Goal: Information Seeking & Learning: Learn about a topic

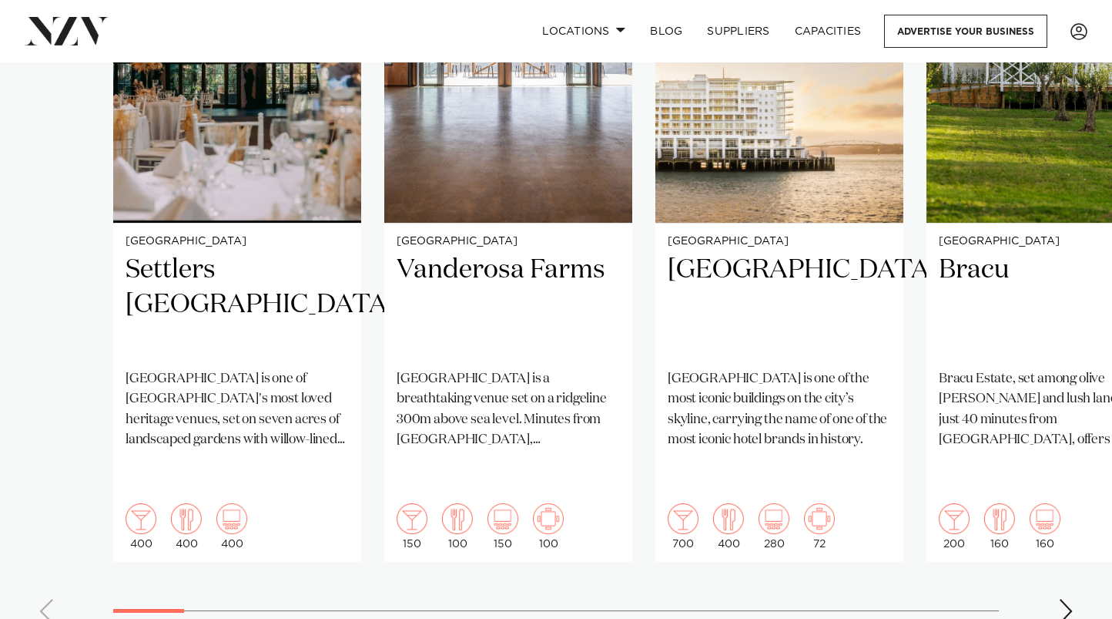
scroll to position [1265, 0]
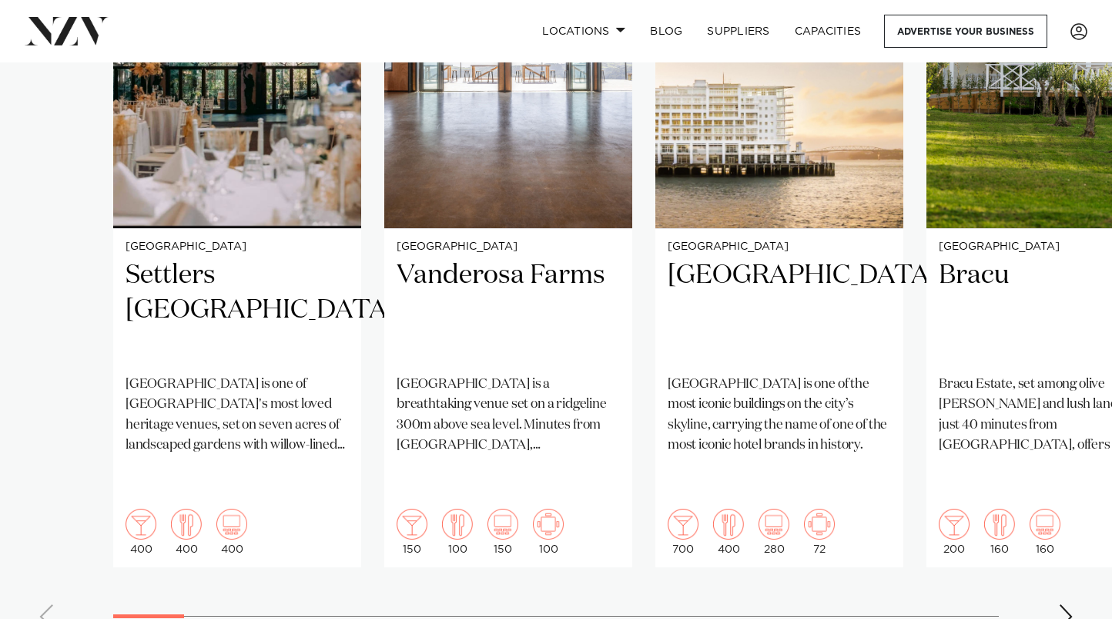
click at [1066, 604] on div "Next slide" at bounding box center [1065, 616] width 15 height 25
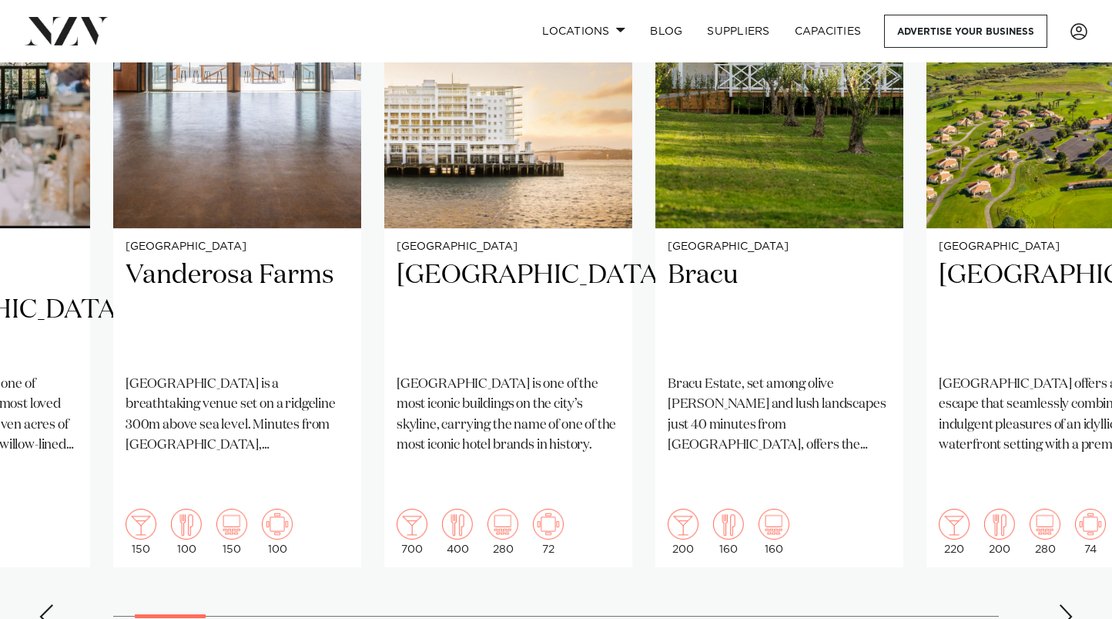
click at [1066, 604] on div "Next slide" at bounding box center [1065, 616] width 15 height 25
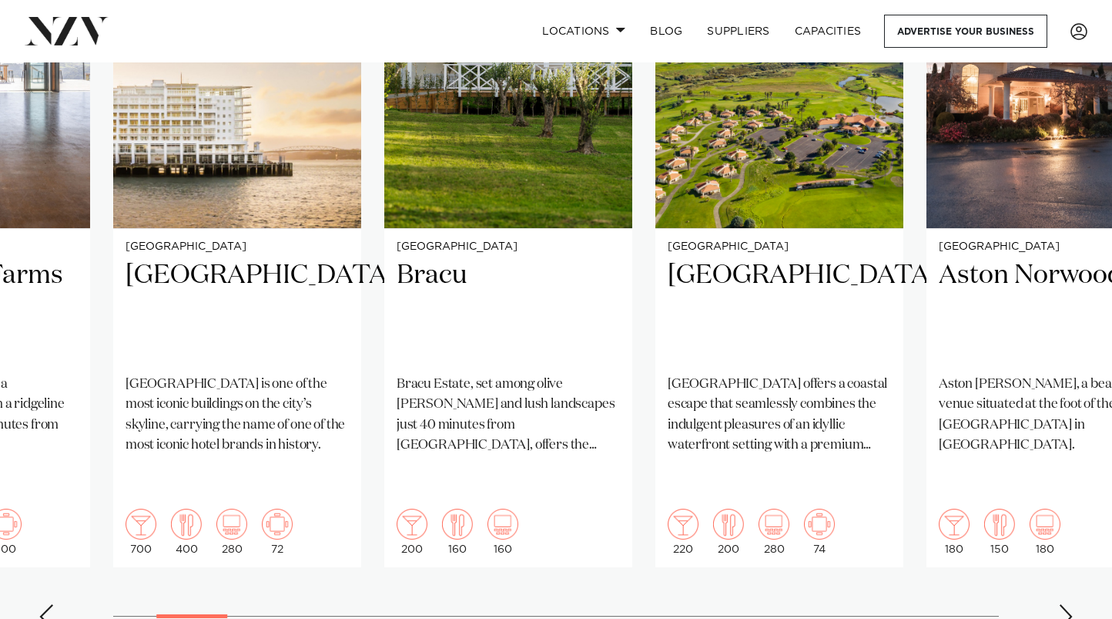
click at [1066, 604] on div "Next slide" at bounding box center [1065, 616] width 15 height 25
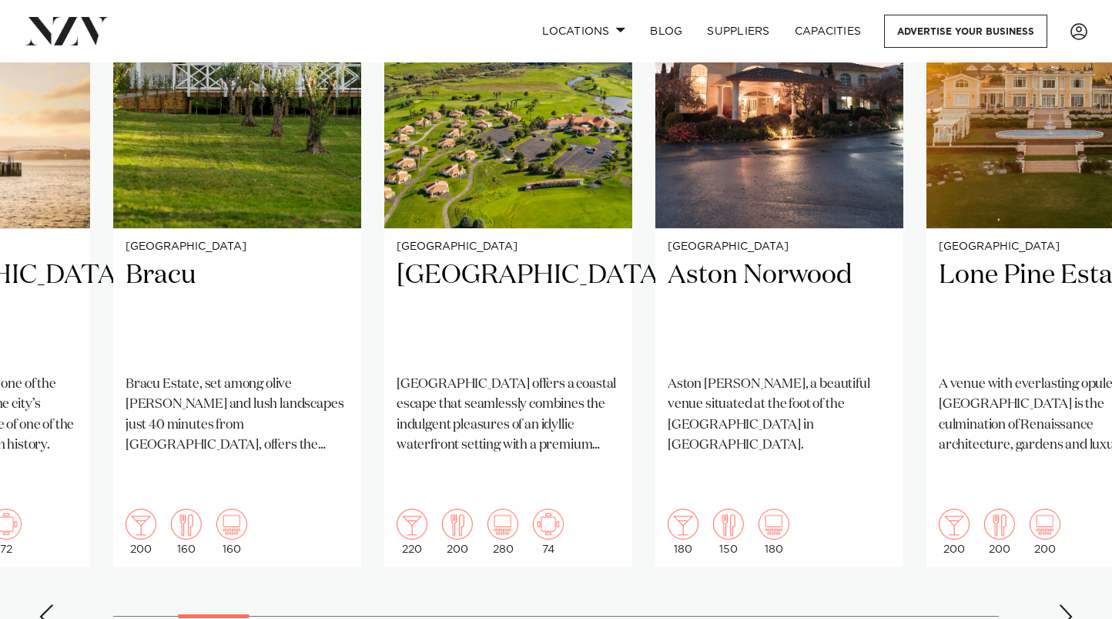
click at [1066, 604] on div "Next slide" at bounding box center [1065, 616] width 15 height 25
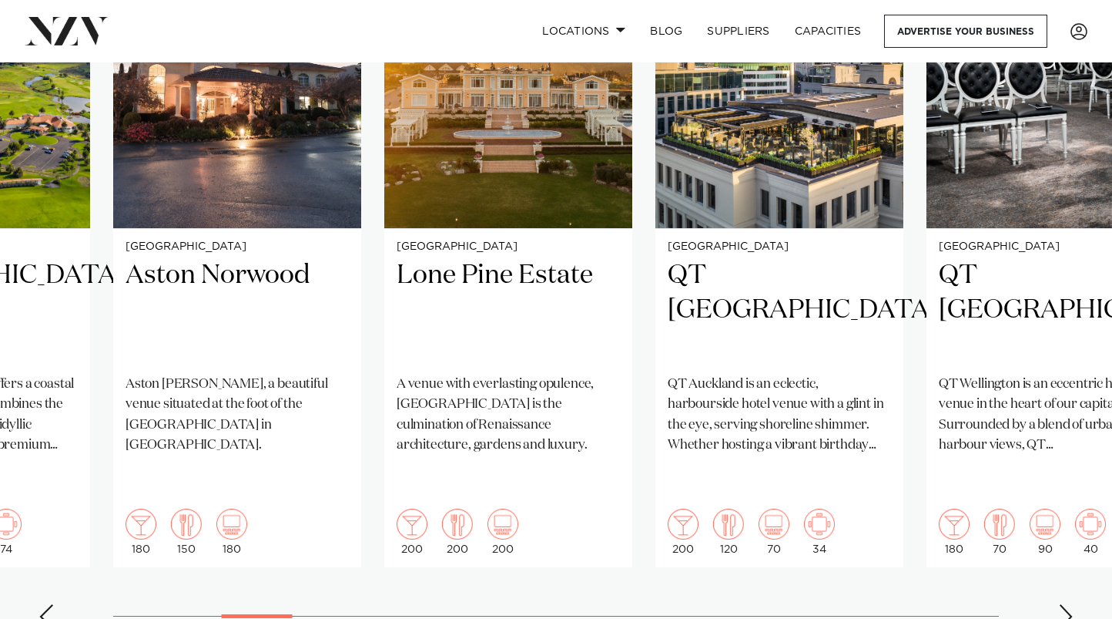
click at [1066, 604] on div "Next slide" at bounding box center [1065, 616] width 15 height 25
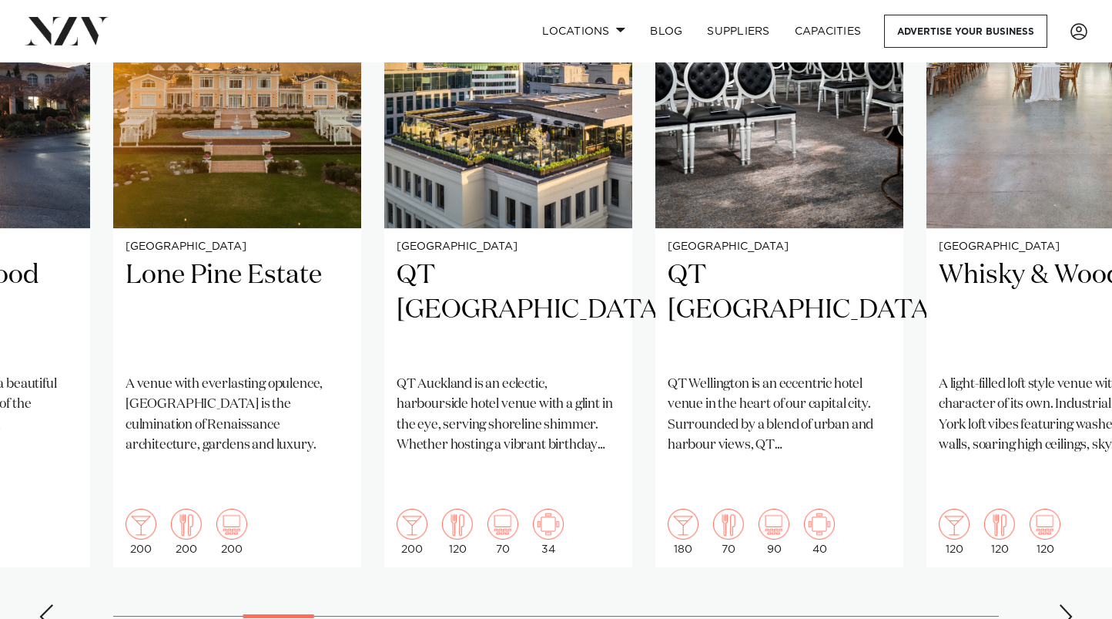
click at [47, 604] on div "Previous slide" at bounding box center [46, 616] width 15 height 25
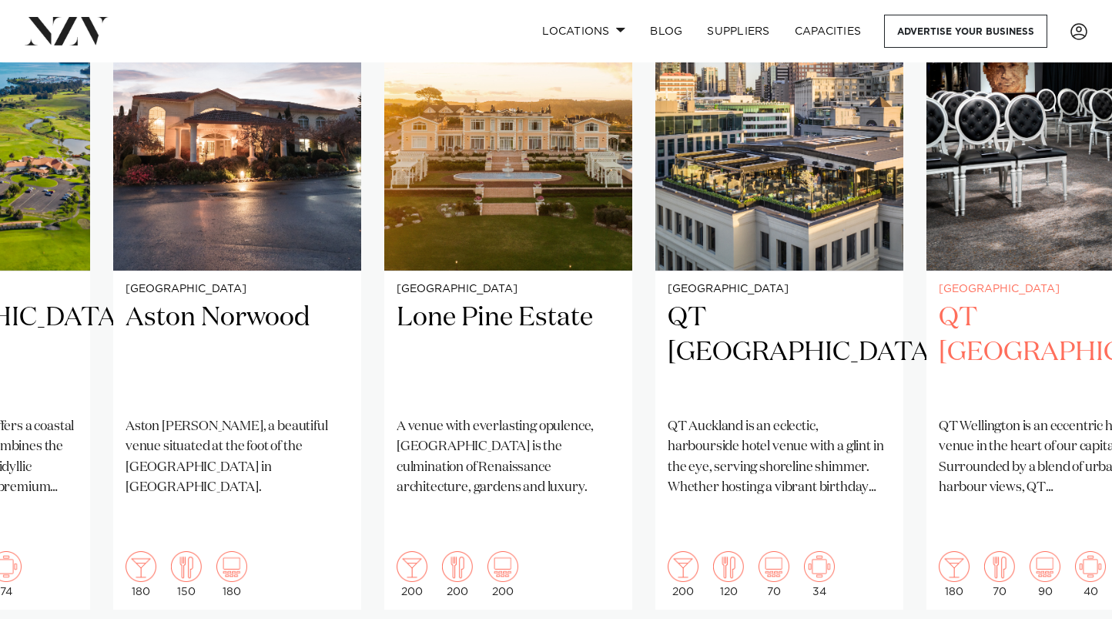
scroll to position [1235, 0]
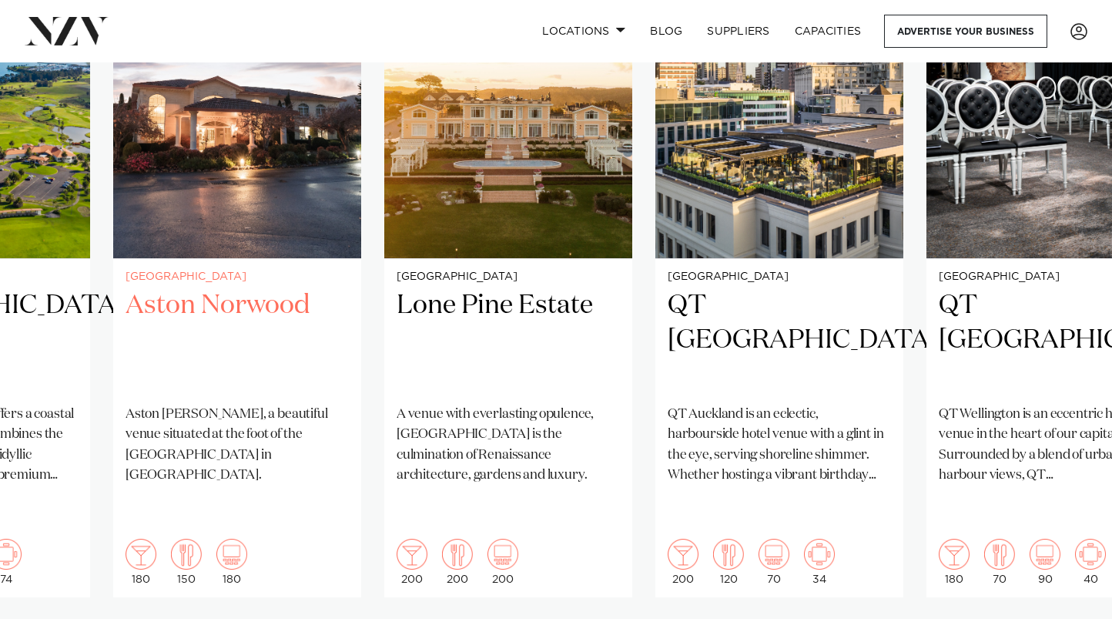
click at [213, 305] on h2 "Aston Norwood" at bounding box center [237, 340] width 223 height 104
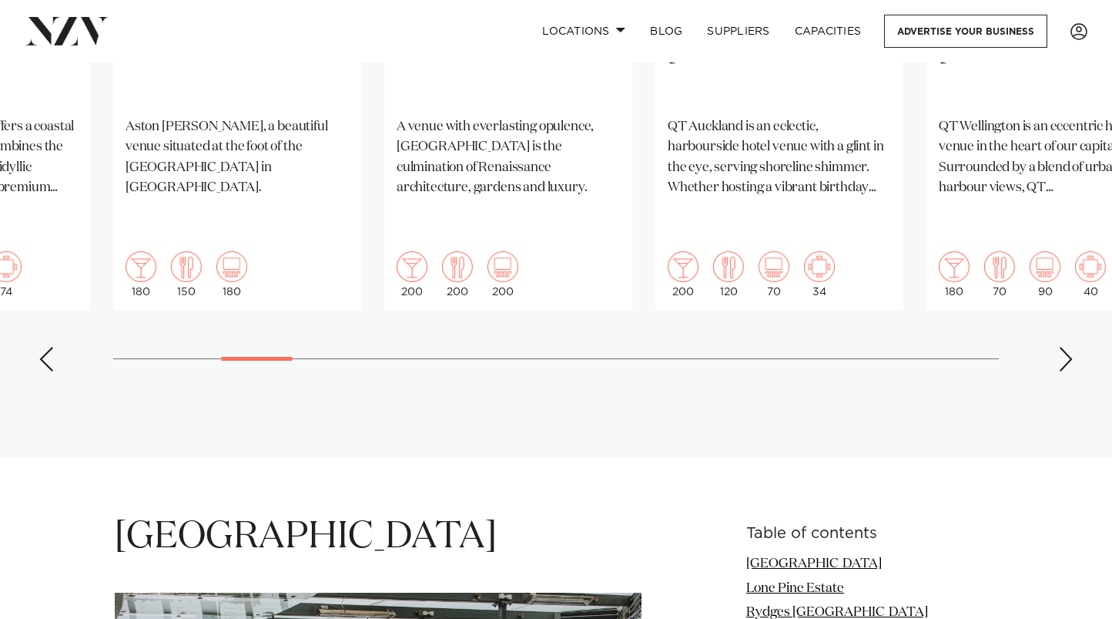
scroll to position [1275, 0]
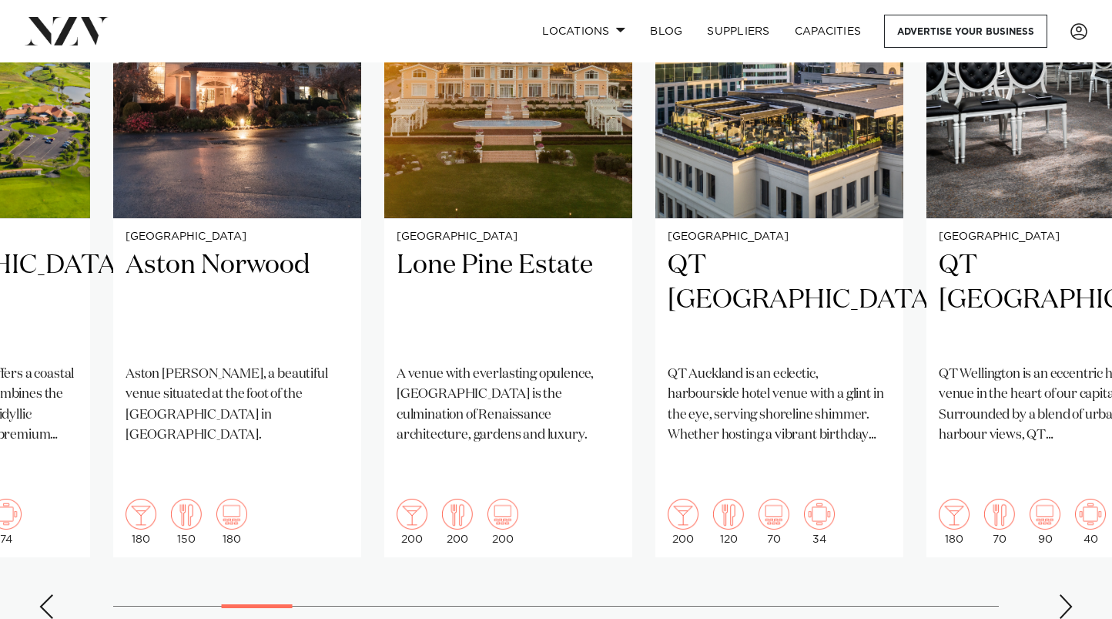
click at [1066, 594] on div "Next slide" at bounding box center [1065, 606] width 15 height 25
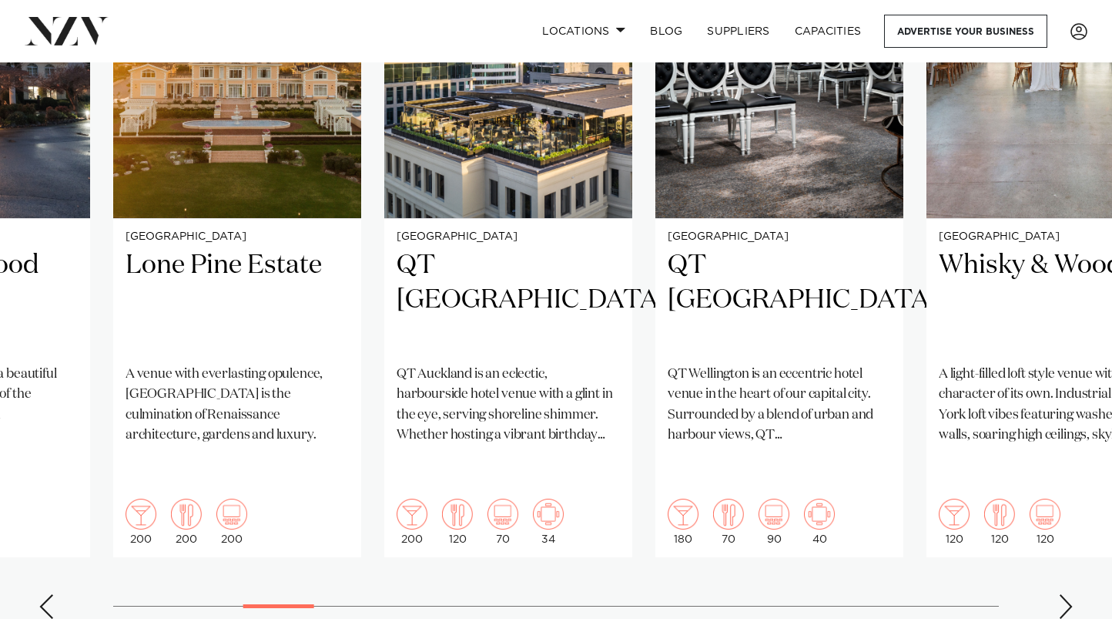
click at [1066, 594] on div "Next slide" at bounding box center [1065, 606] width 15 height 25
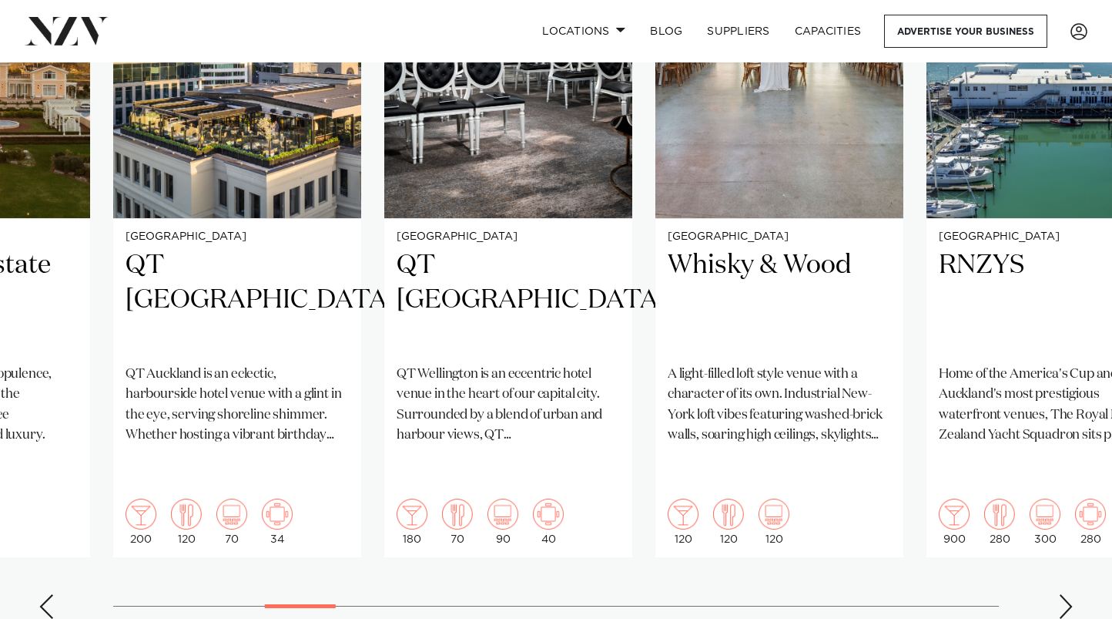
click at [1066, 594] on div "Next slide" at bounding box center [1065, 606] width 15 height 25
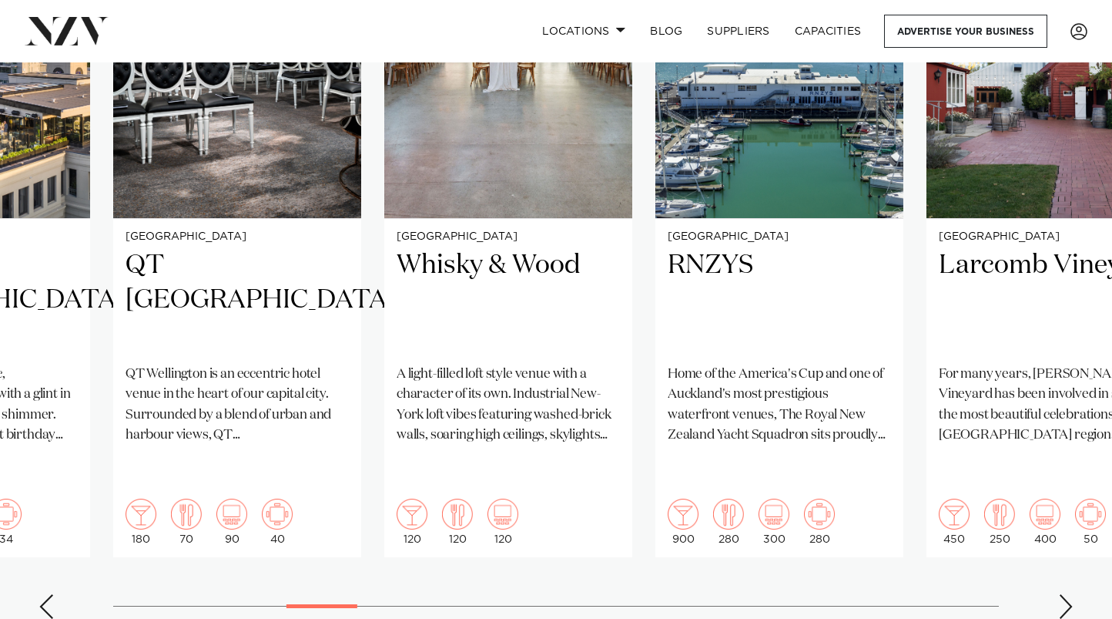
click at [1066, 594] on div "Next slide" at bounding box center [1065, 606] width 15 height 25
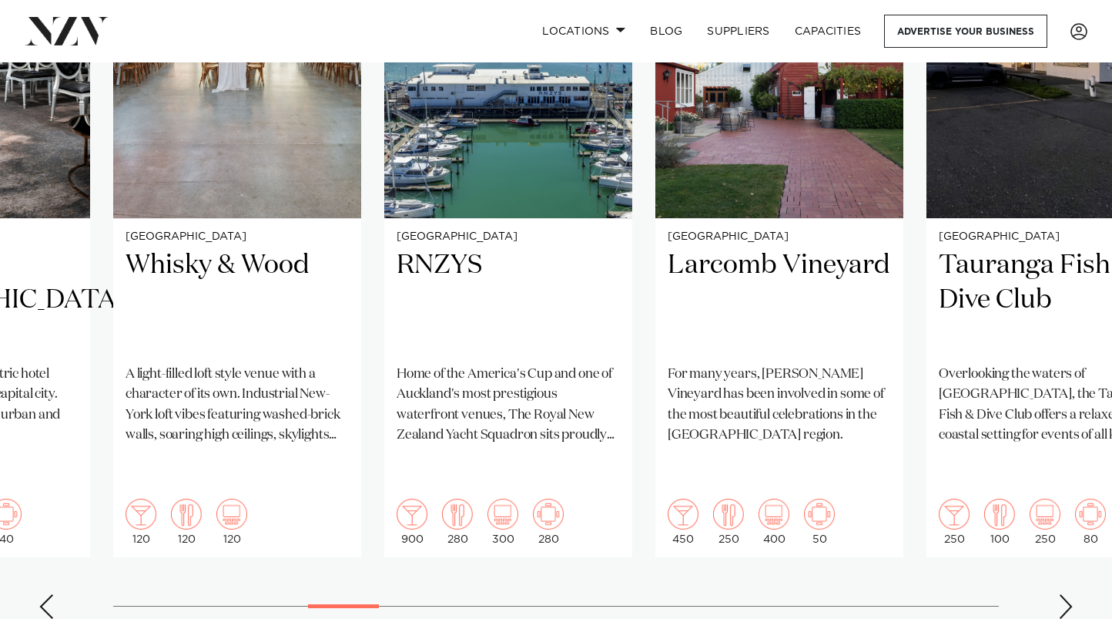
click at [1066, 594] on div "Next slide" at bounding box center [1065, 606] width 15 height 25
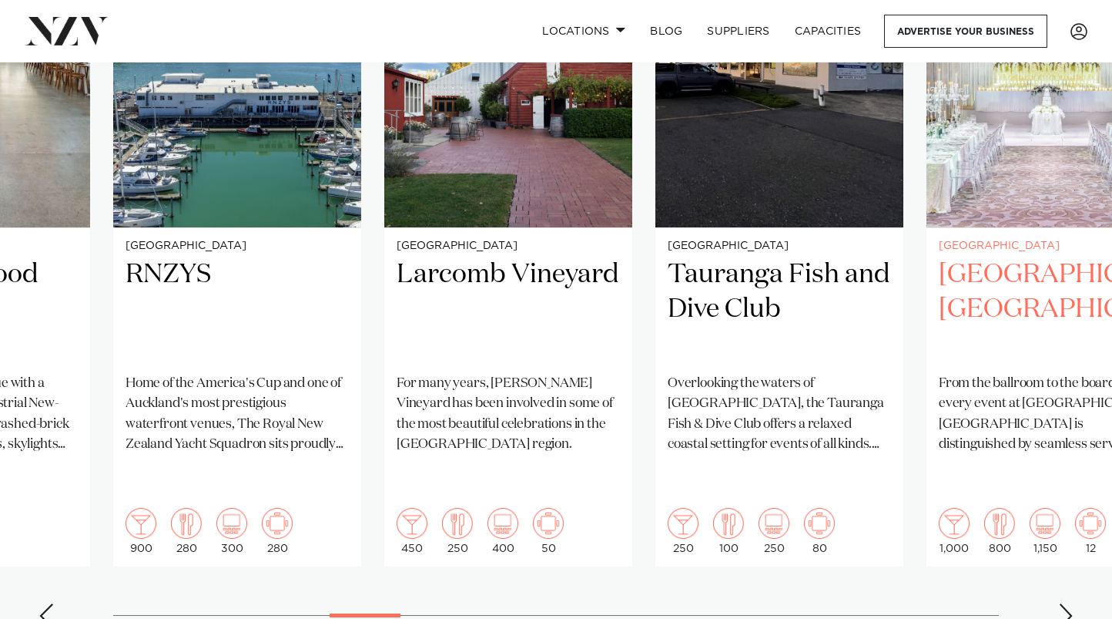
scroll to position [1266, 0]
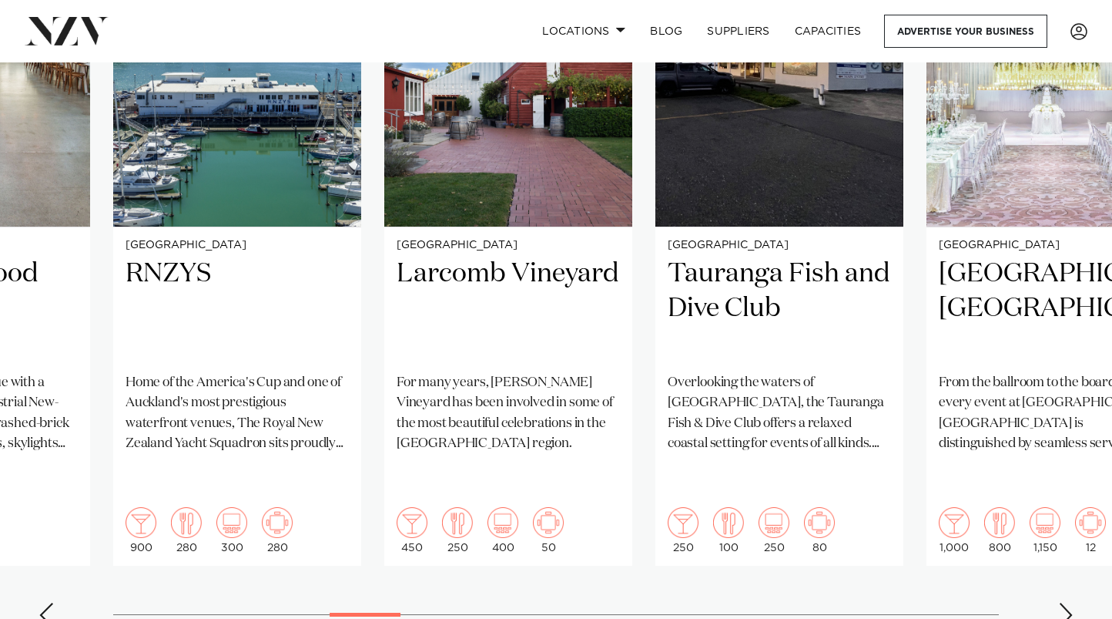
click at [1050, 584] on swiper-container "Auckland Settlers [GEOGRAPHIC_DATA] [GEOGRAPHIC_DATA] is one of [GEOGRAPHIC_DAT…" at bounding box center [556, 267] width 1112 height 746
click at [1063, 602] on div "Next slide" at bounding box center [1065, 614] width 15 height 25
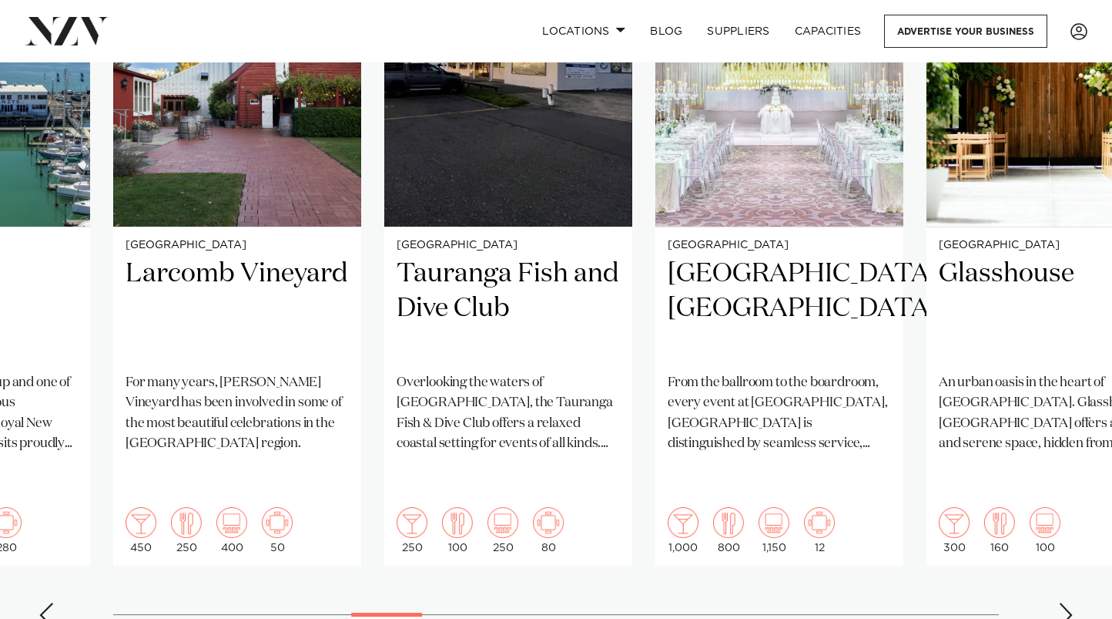
click at [1063, 602] on div "Next slide" at bounding box center [1065, 614] width 15 height 25
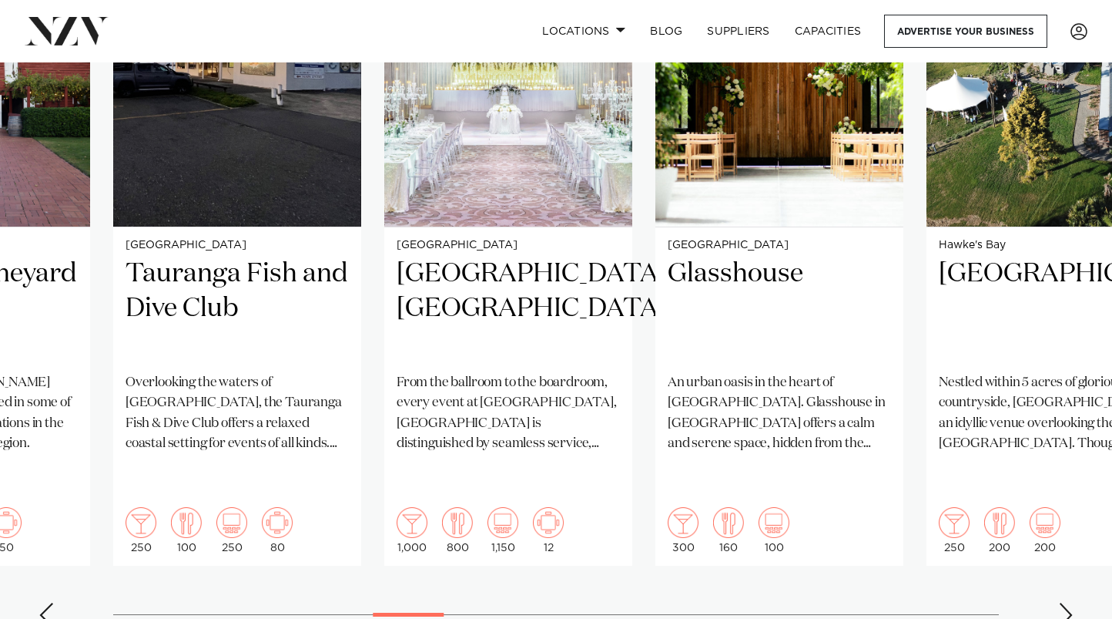
click at [1063, 602] on div "Next slide" at bounding box center [1065, 614] width 15 height 25
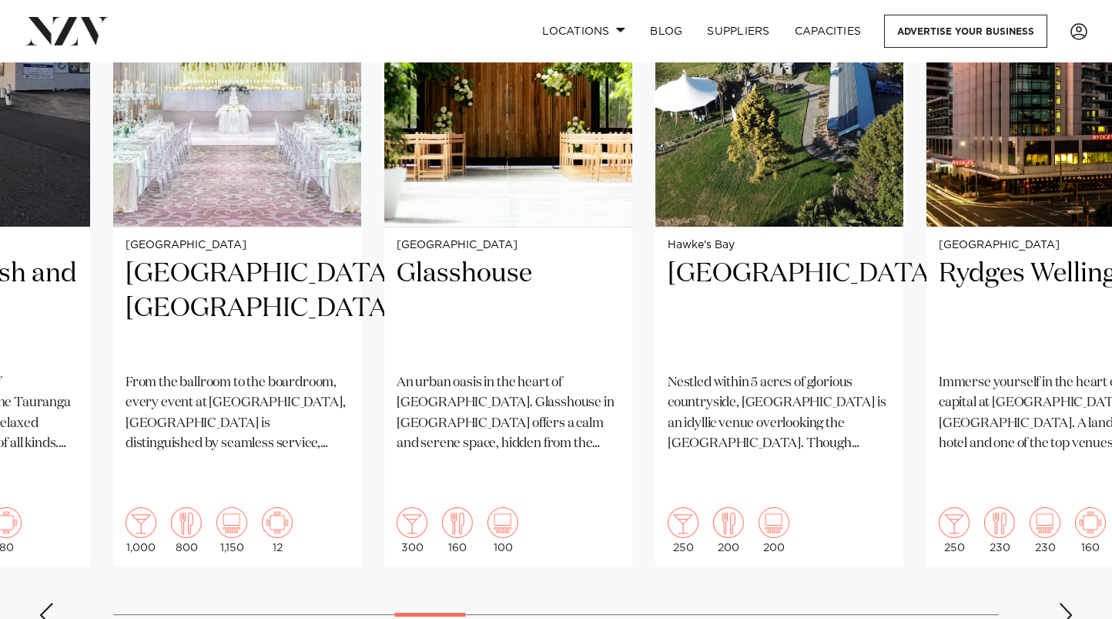
click at [1063, 602] on div "Next slide" at bounding box center [1065, 614] width 15 height 25
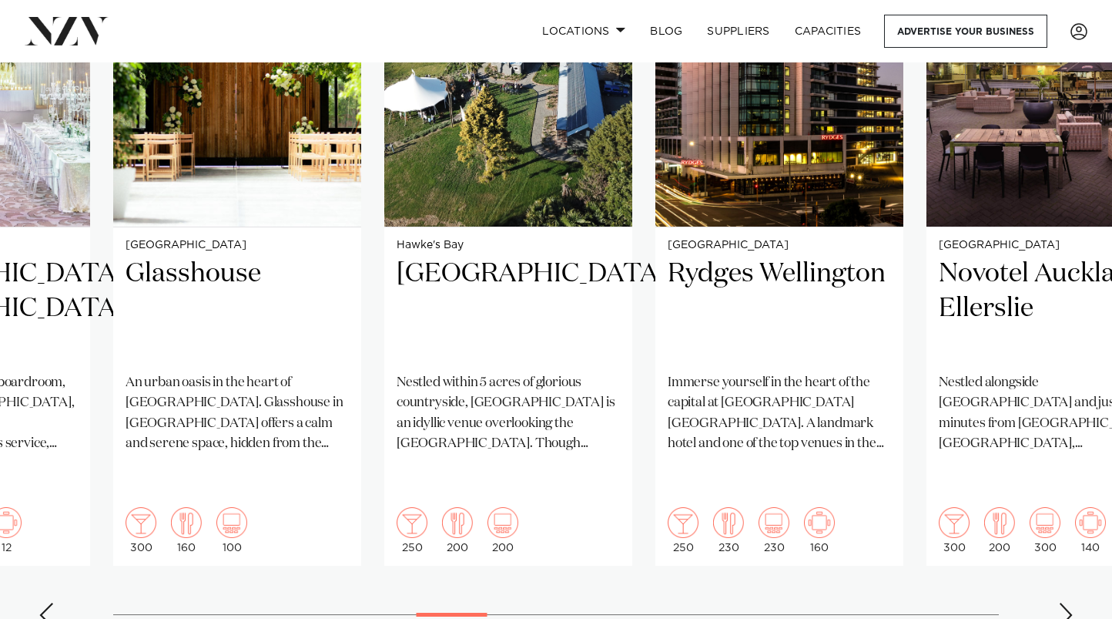
click at [1063, 602] on div "Next slide" at bounding box center [1065, 614] width 15 height 25
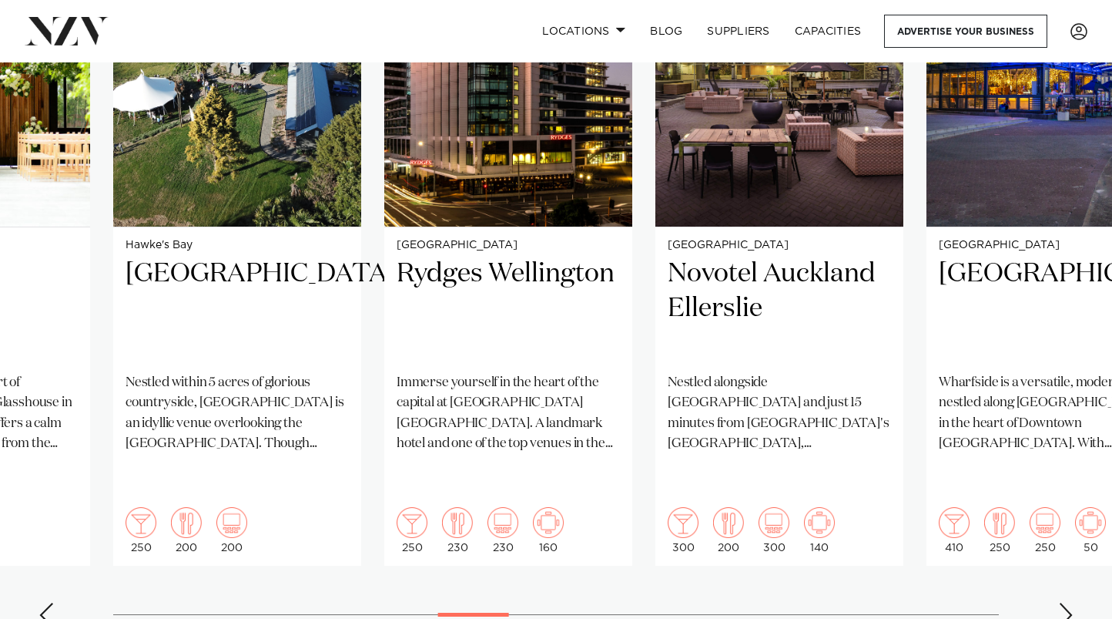
click at [1063, 602] on div "Next slide" at bounding box center [1065, 614] width 15 height 25
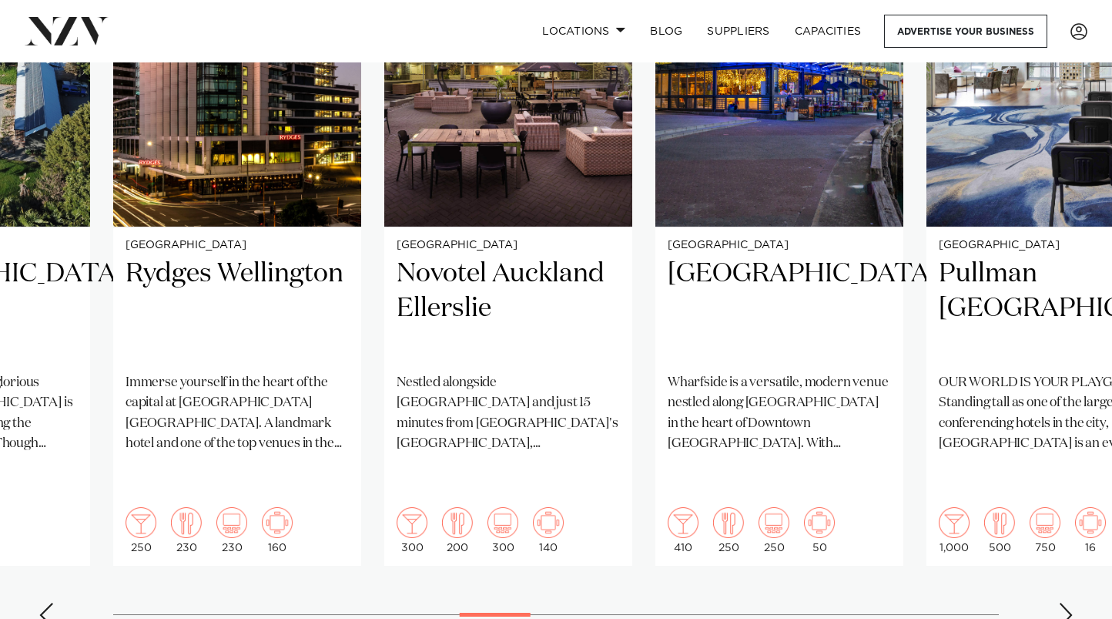
click at [1063, 602] on div "Next slide" at bounding box center [1065, 614] width 15 height 25
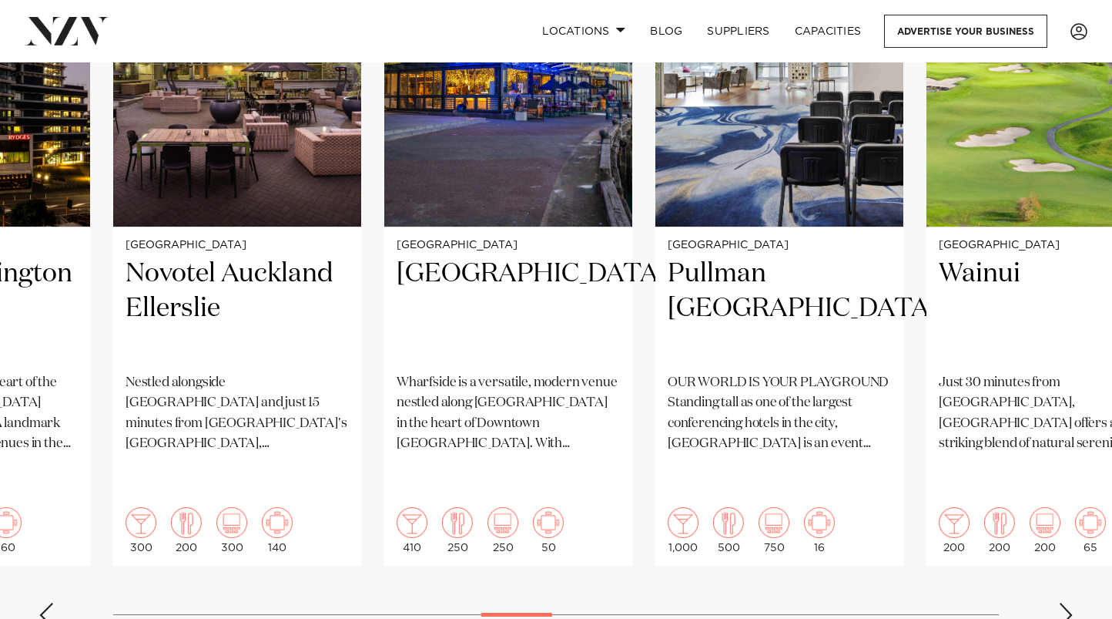
click at [1063, 602] on div "Next slide" at bounding box center [1065, 614] width 15 height 25
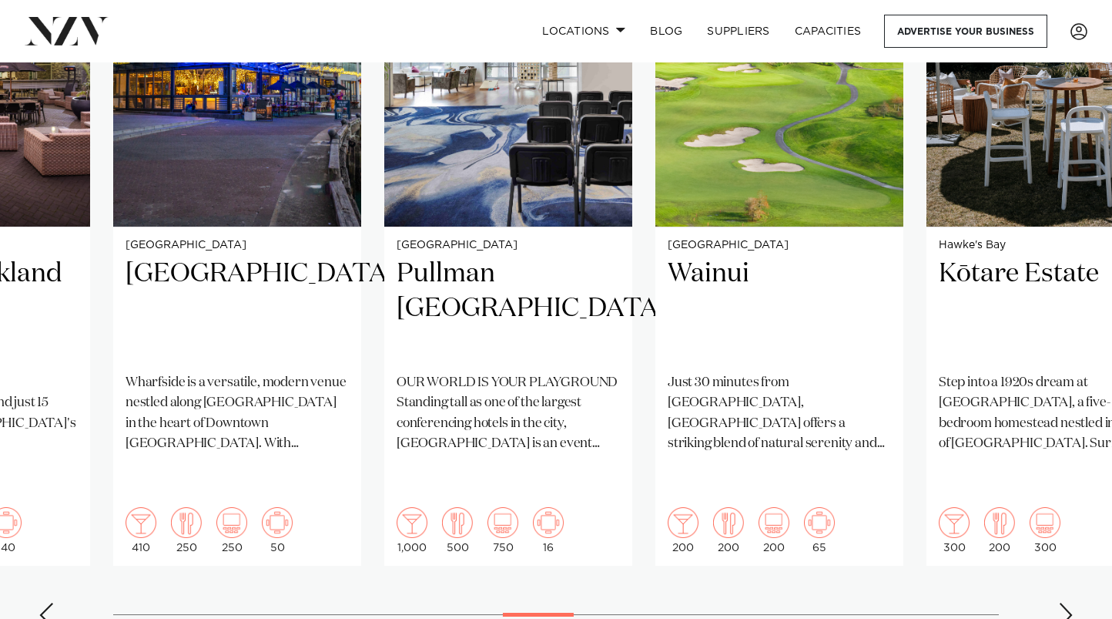
click at [1063, 602] on div "Next slide" at bounding box center [1065, 614] width 15 height 25
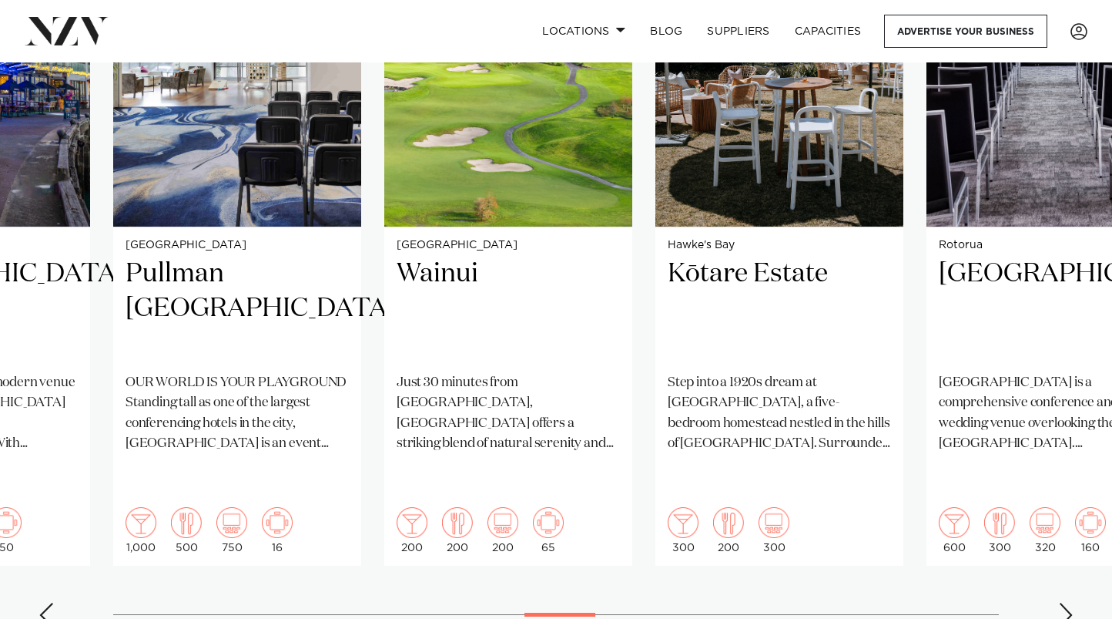
click at [1063, 602] on div "Next slide" at bounding box center [1065, 614] width 15 height 25
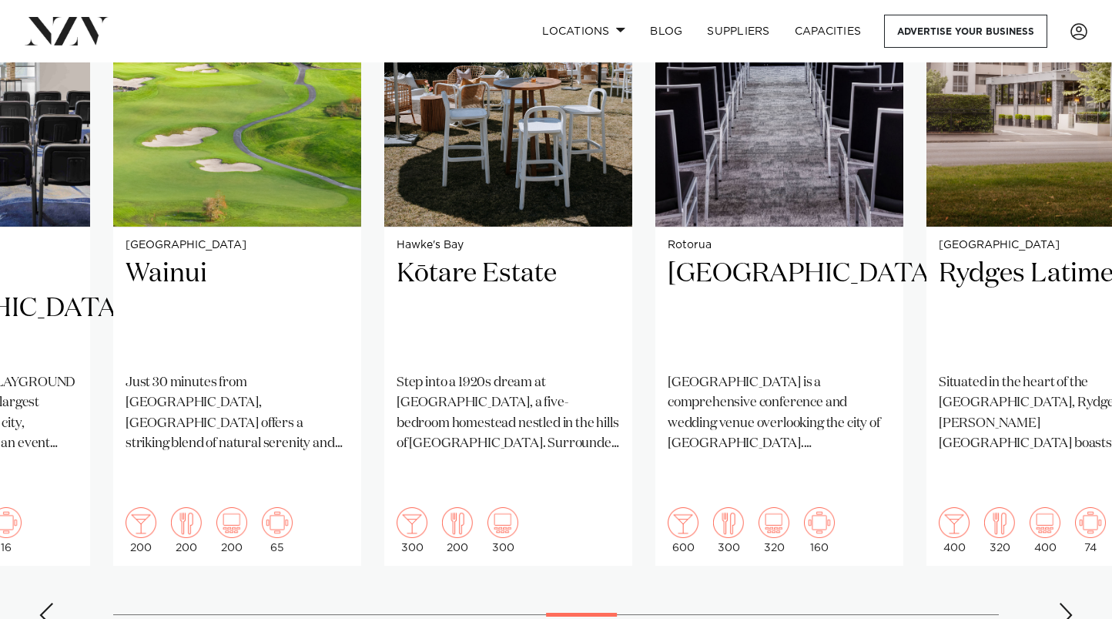
click at [1063, 602] on div "Next slide" at bounding box center [1065, 614] width 15 height 25
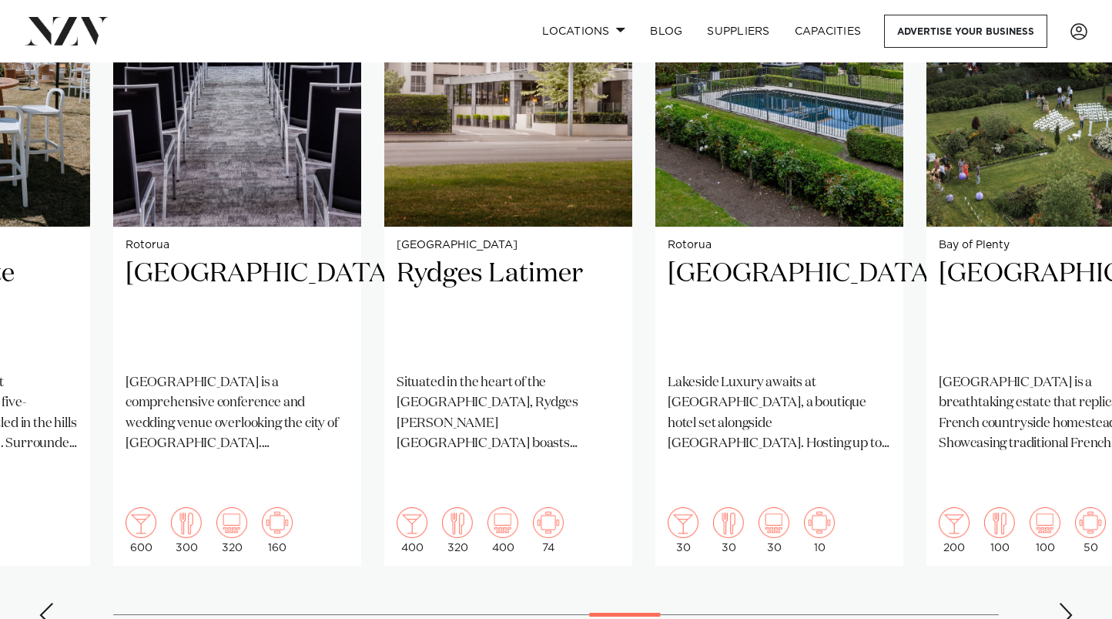
click at [1063, 602] on div "Next slide" at bounding box center [1065, 614] width 15 height 25
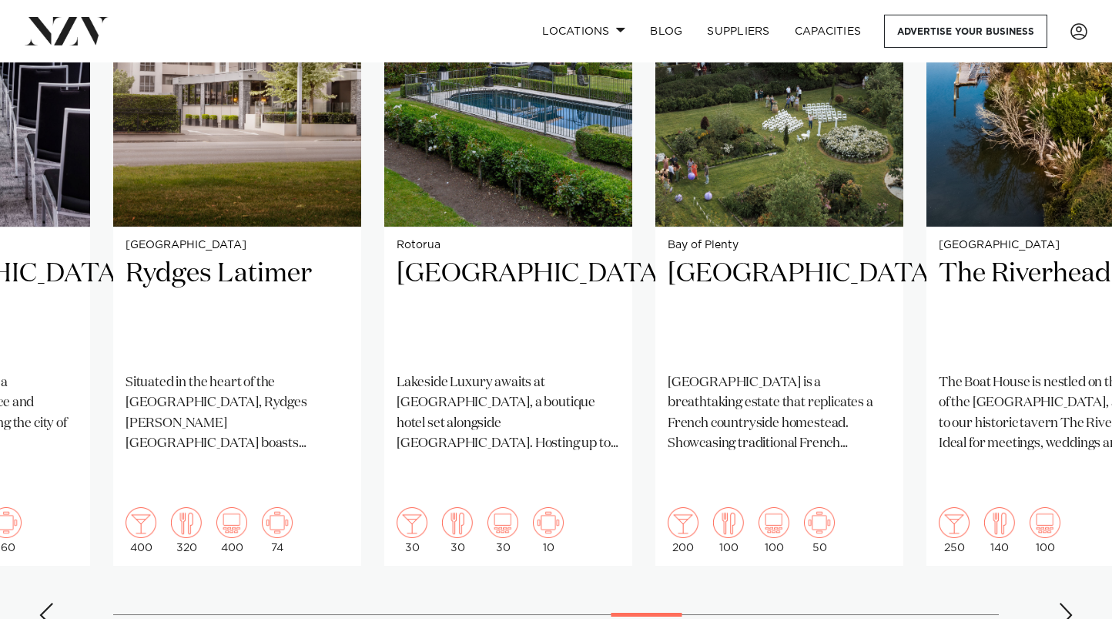
click at [1063, 602] on div "Next slide" at bounding box center [1065, 614] width 15 height 25
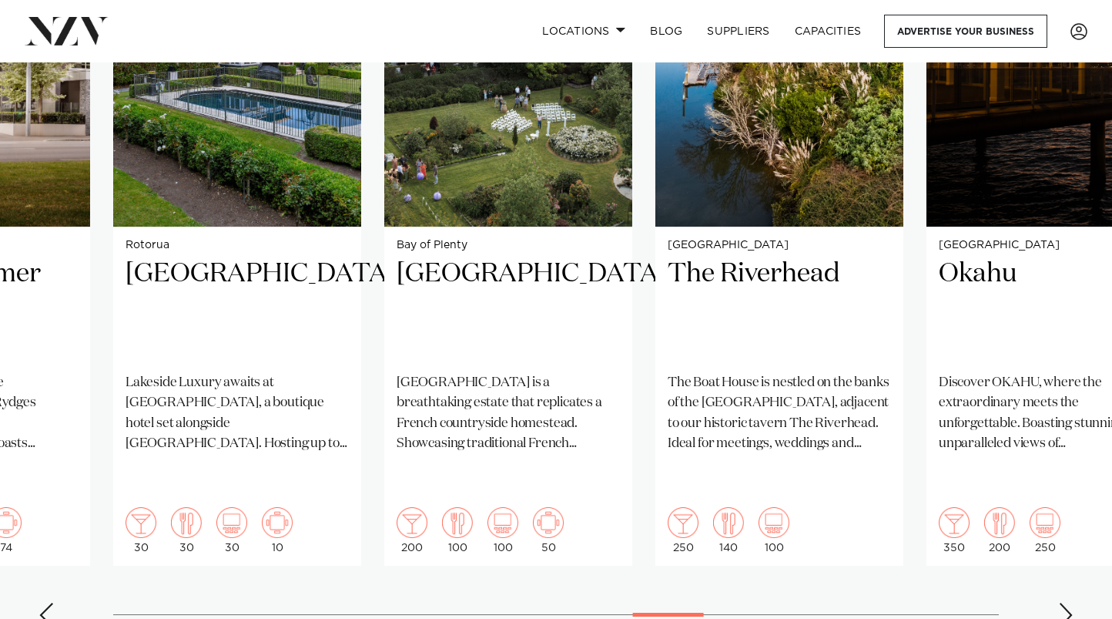
click at [1063, 602] on div "Next slide" at bounding box center [1065, 614] width 15 height 25
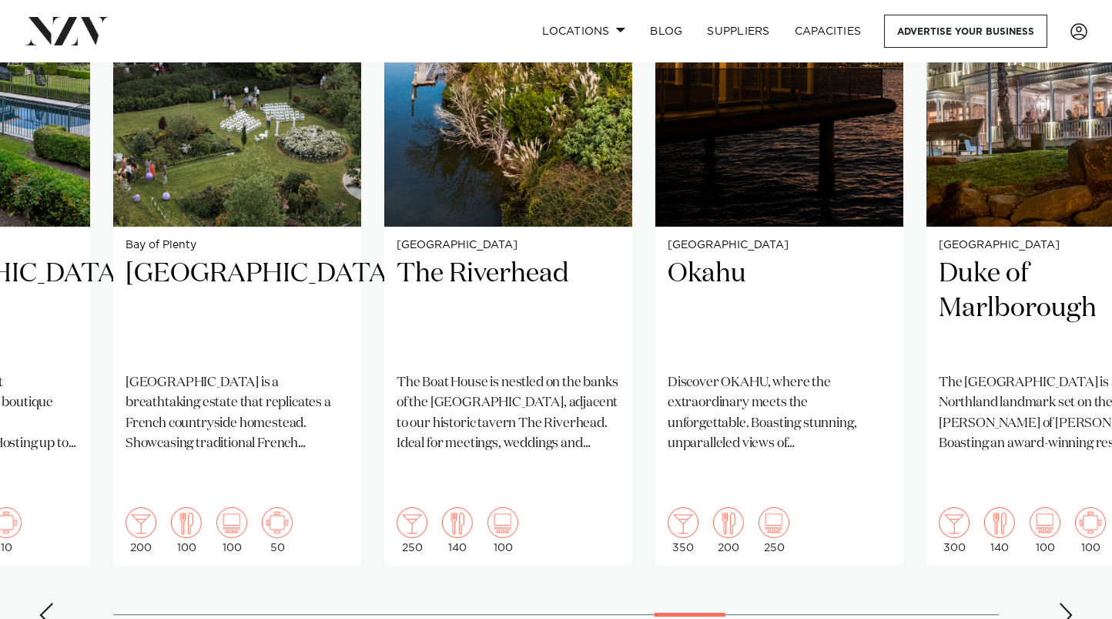
click at [1063, 602] on div "Next slide" at bounding box center [1065, 614] width 15 height 25
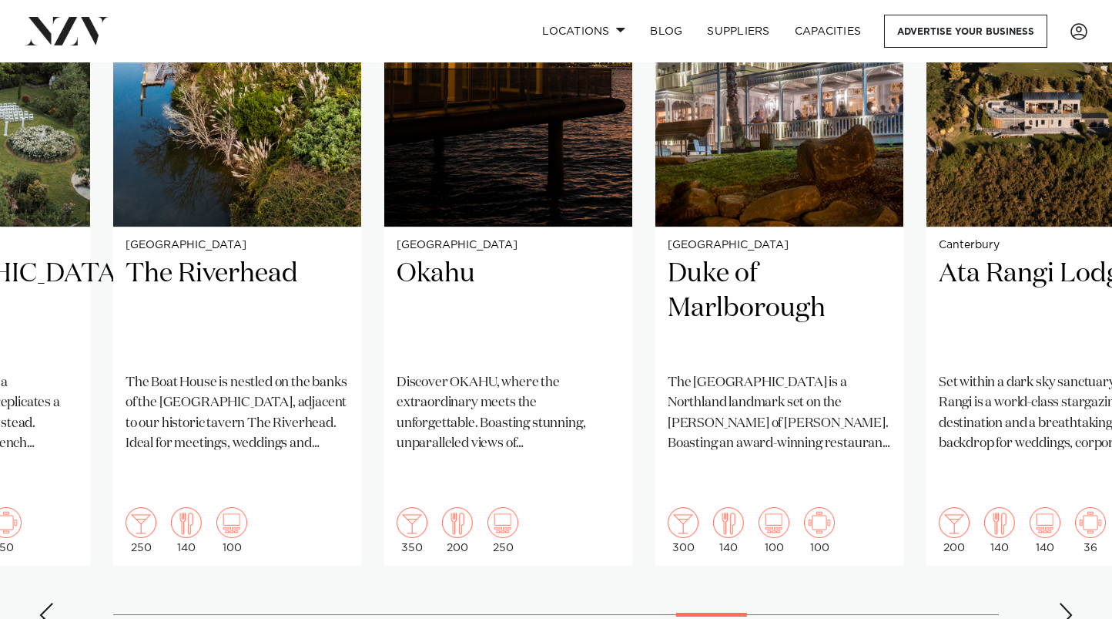
click at [1063, 602] on div "Next slide" at bounding box center [1065, 614] width 15 height 25
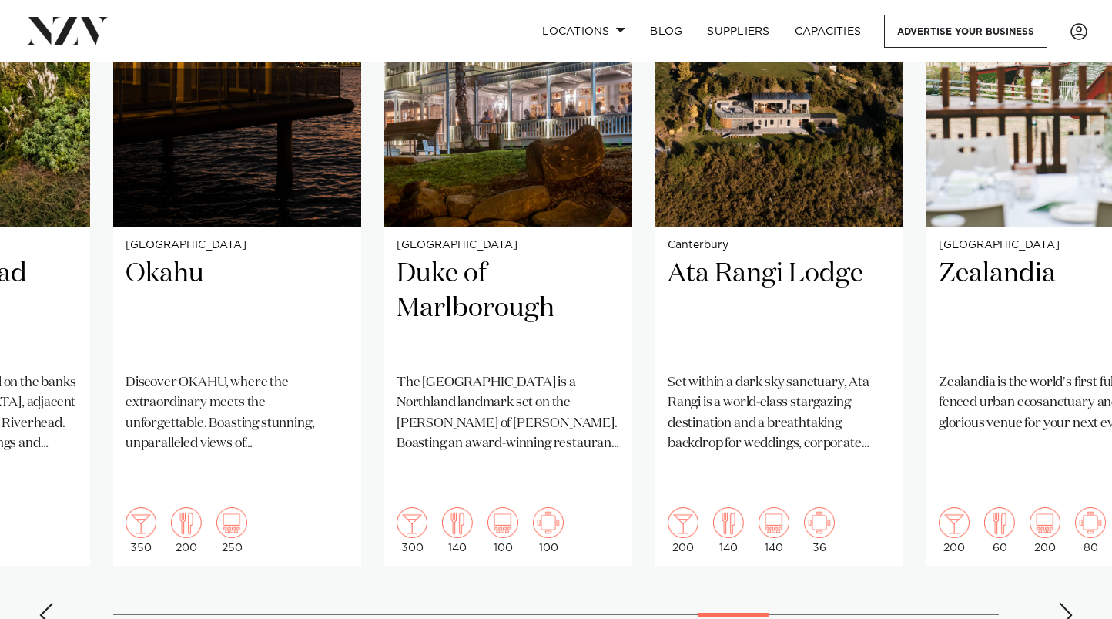
click at [1063, 602] on div "Next slide" at bounding box center [1065, 614] width 15 height 25
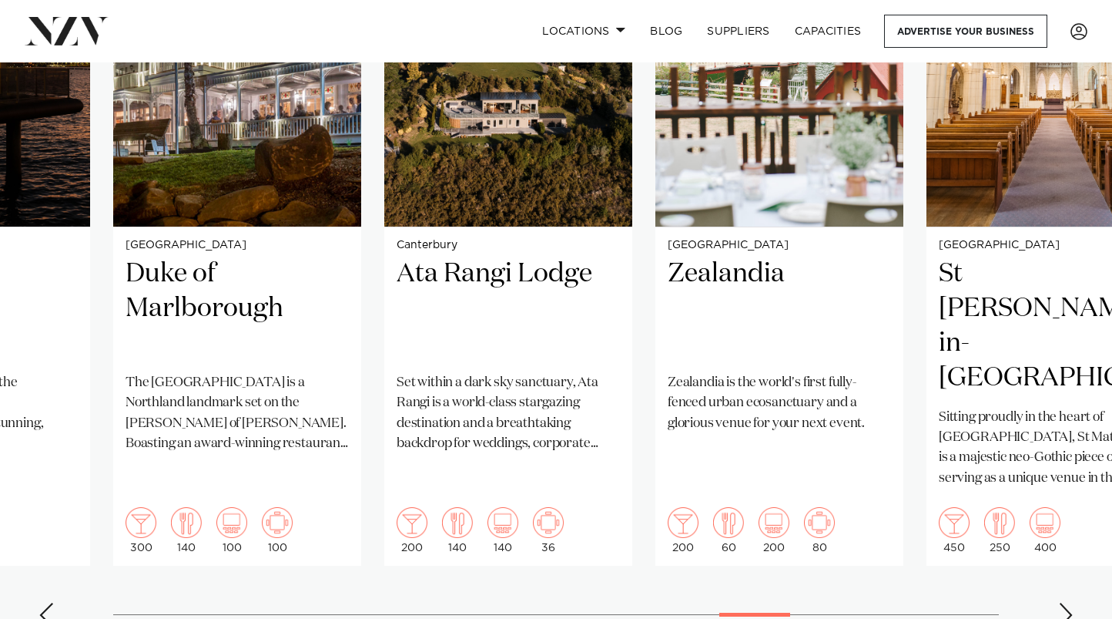
click at [1063, 602] on div "Next slide" at bounding box center [1065, 614] width 15 height 25
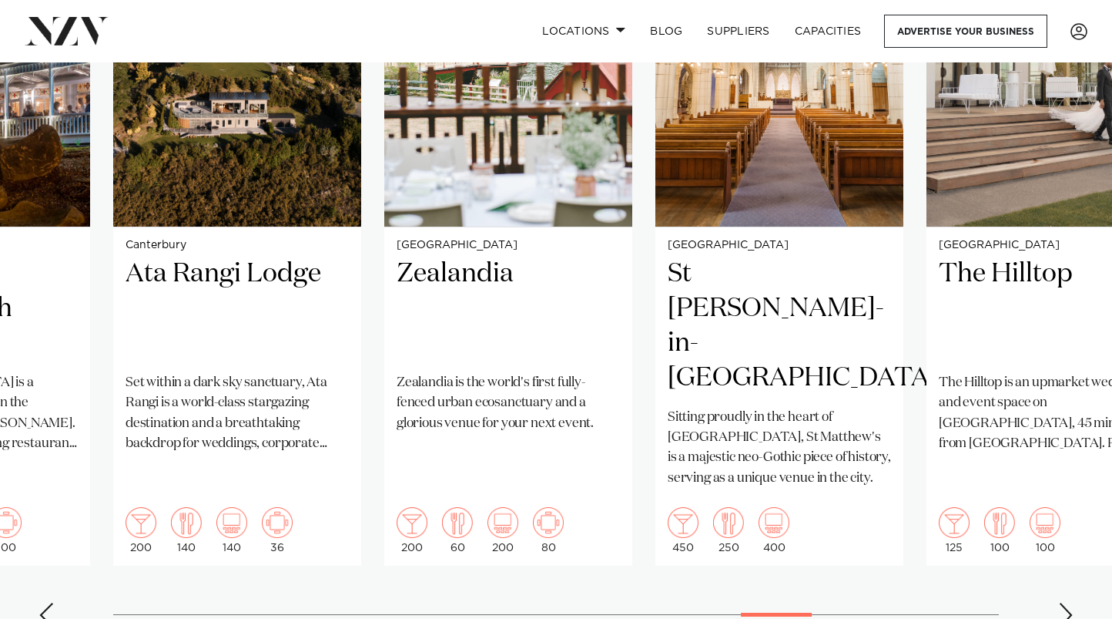
click at [1063, 602] on div "Next slide" at bounding box center [1065, 614] width 15 height 25
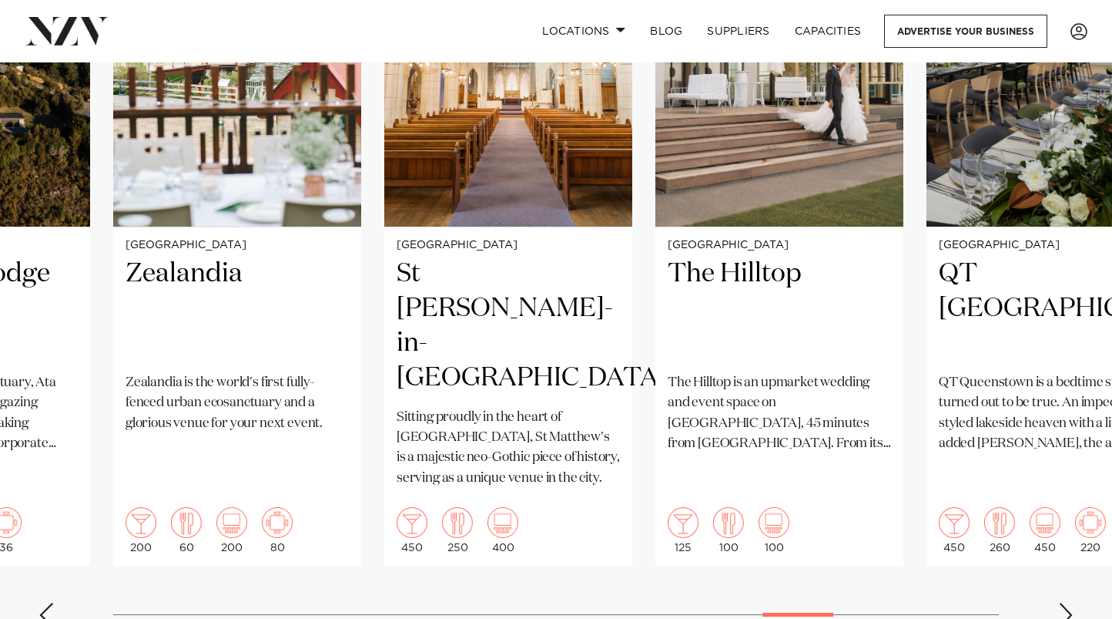
click at [1063, 602] on div "Next slide" at bounding box center [1065, 614] width 15 height 25
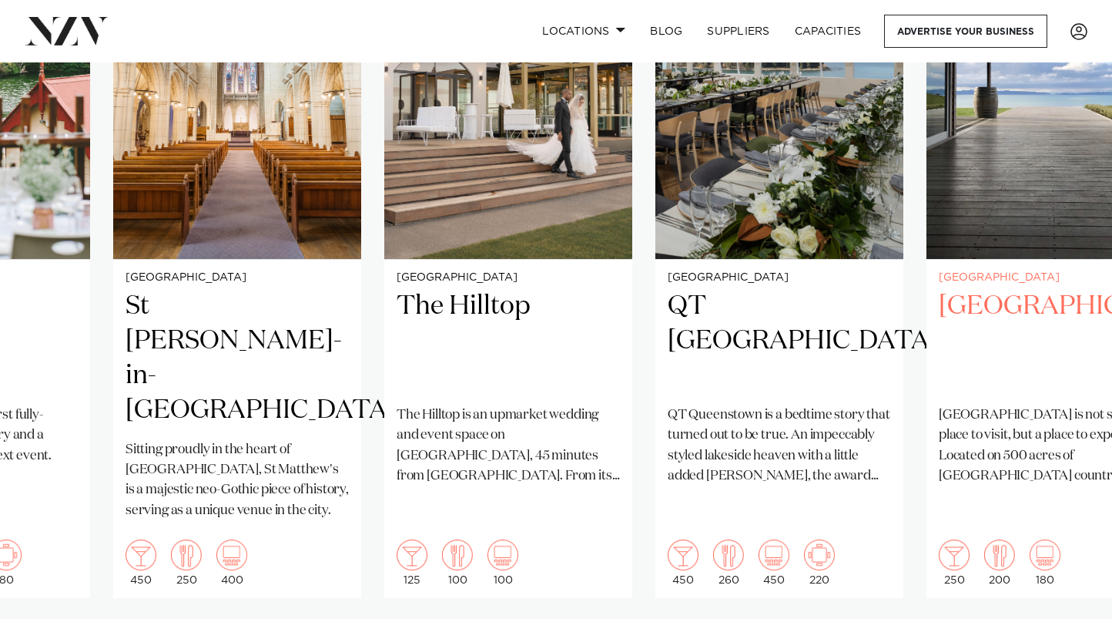
scroll to position [1280, 0]
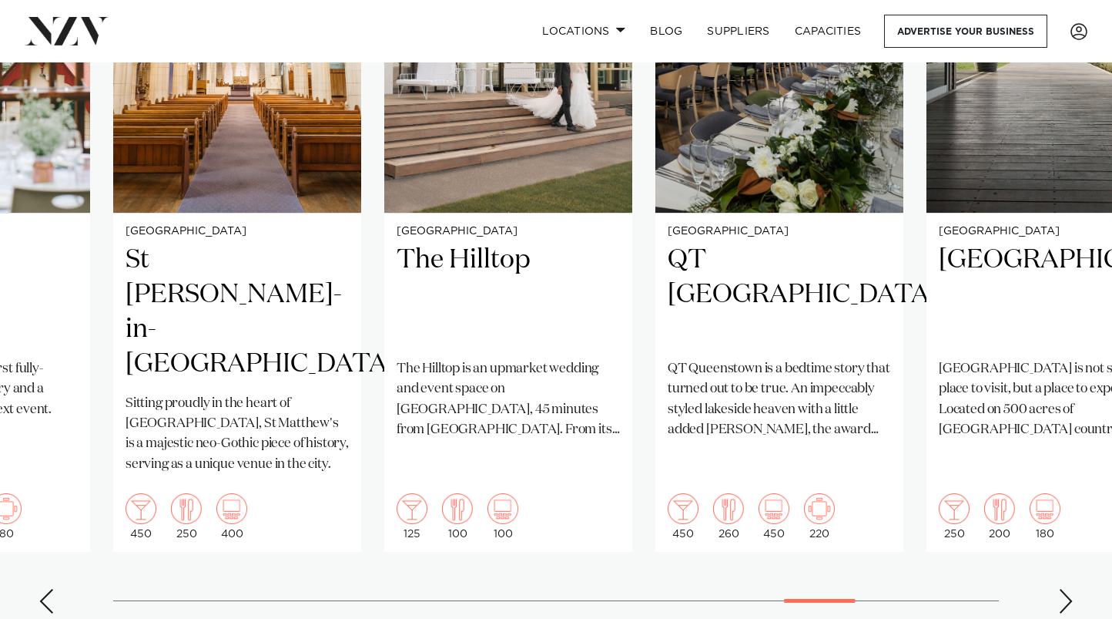
click at [1062, 589] on div "Next slide" at bounding box center [1065, 601] width 15 height 25
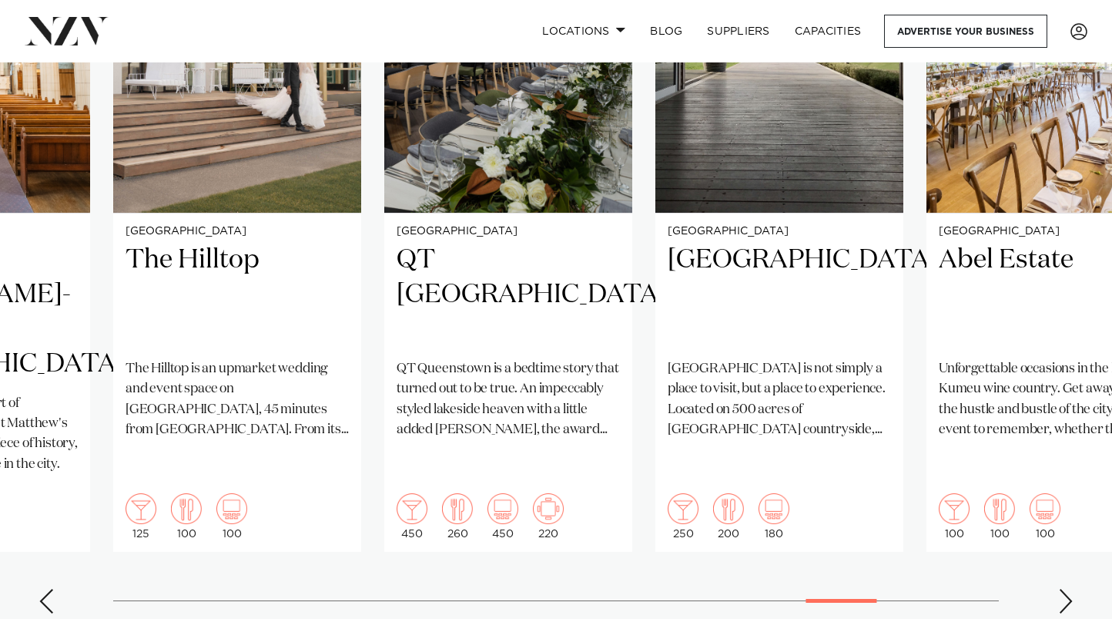
click at [1062, 589] on div "Next slide" at bounding box center [1065, 601] width 15 height 25
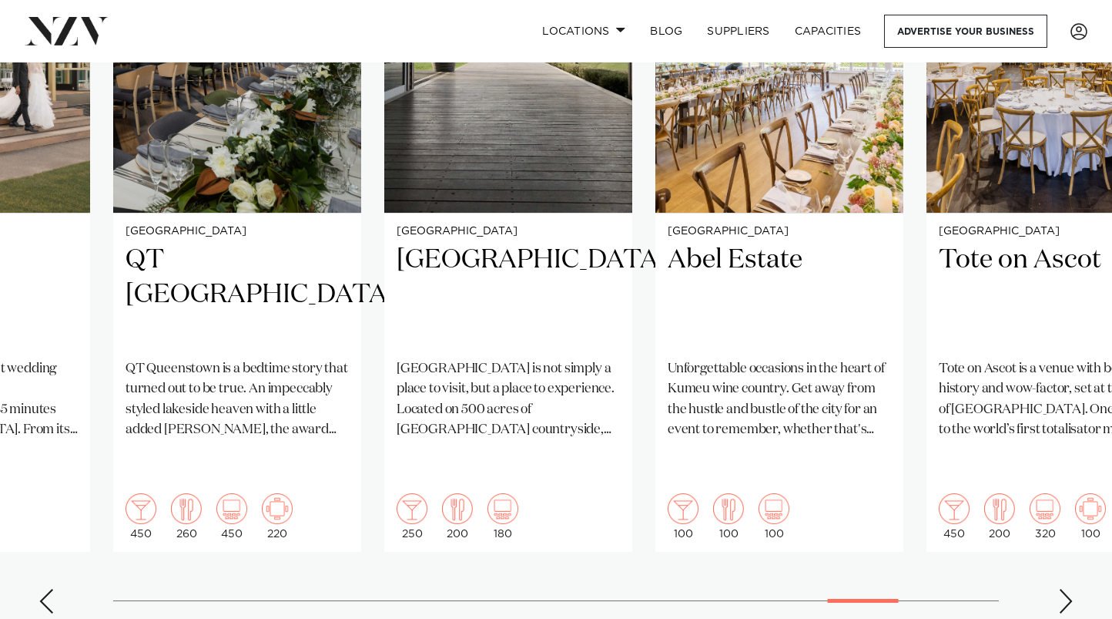
click at [1062, 589] on div "Next slide" at bounding box center [1065, 601] width 15 height 25
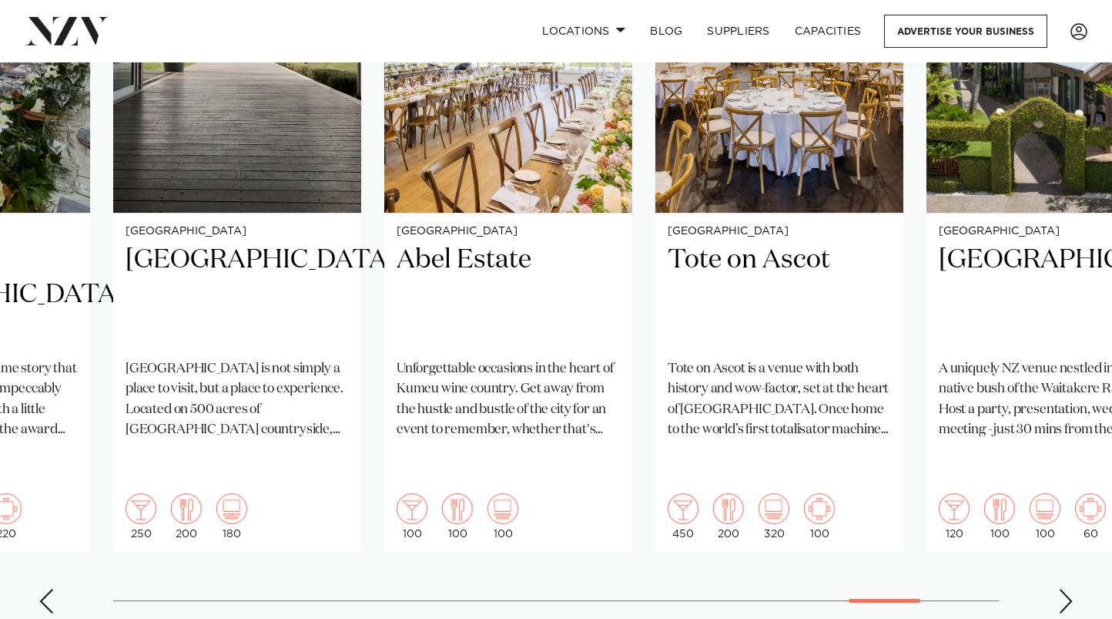
click at [1062, 589] on div "Next slide" at bounding box center [1065, 601] width 15 height 25
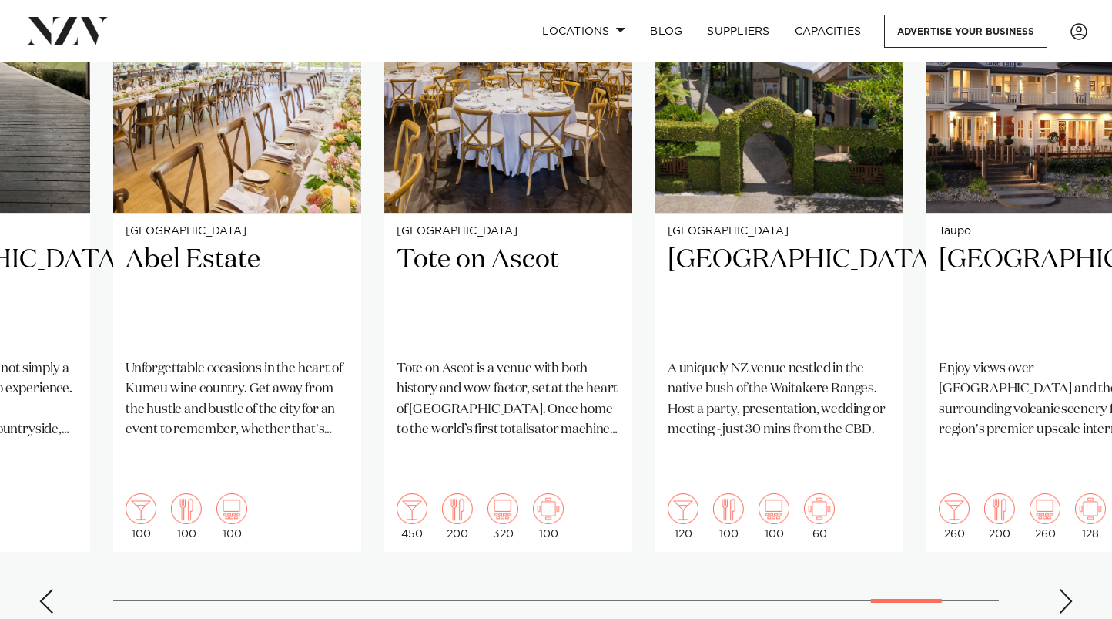
click at [1062, 589] on div "Next slide" at bounding box center [1065, 601] width 15 height 25
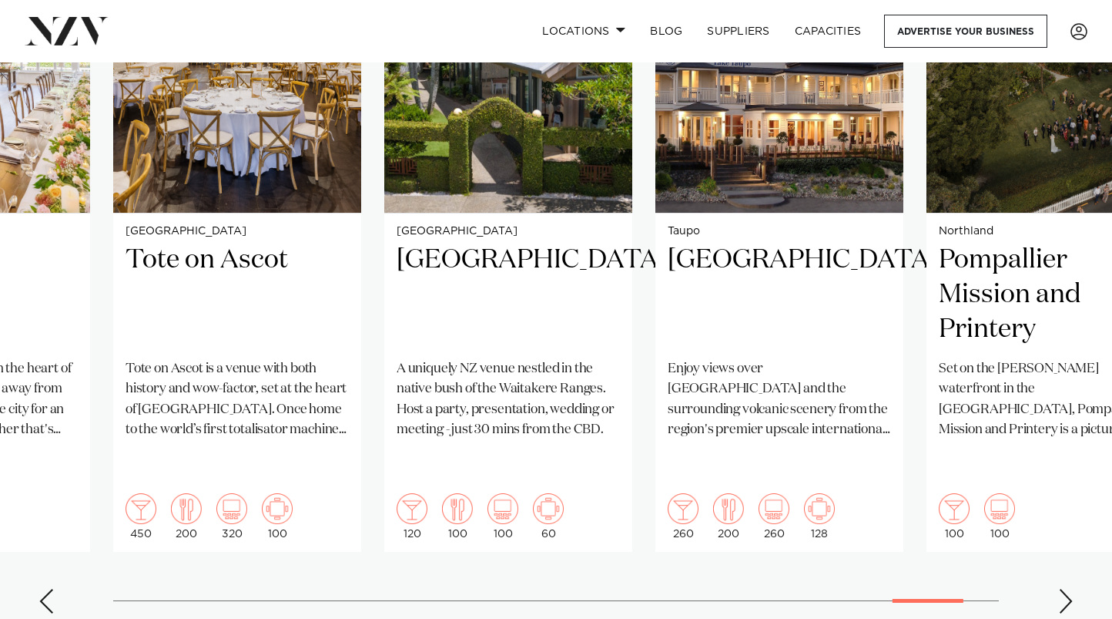
click at [1062, 589] on div "Next slide" at bounding box center [1065, 601] width 15 height 25
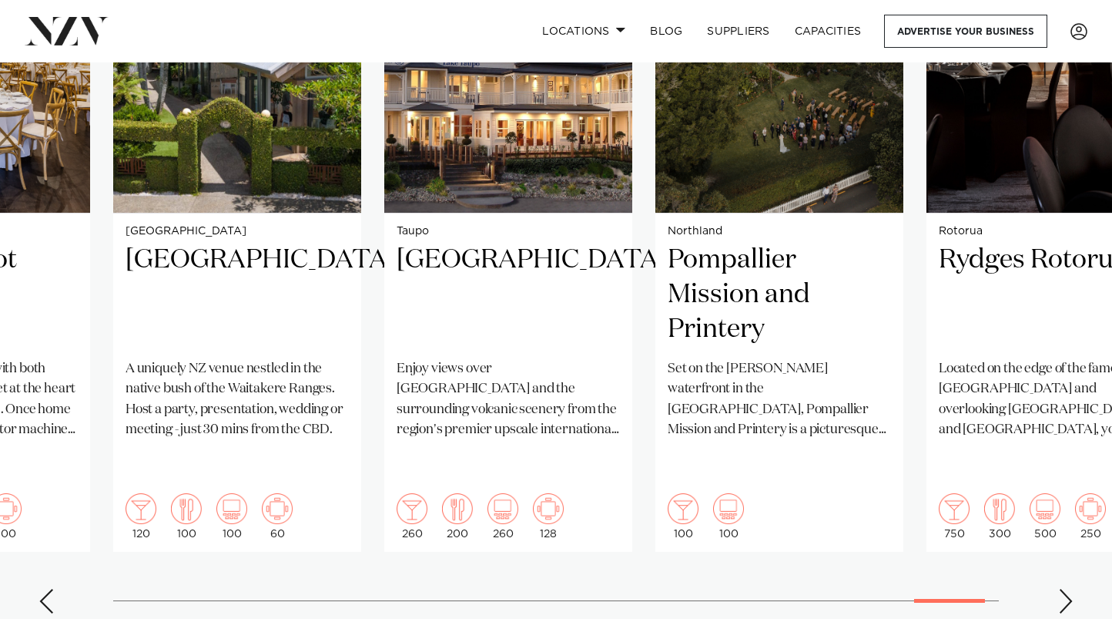
click at [1062, 589] on div "Next slide" at bounding box center [1065, 601] width 15 height 25
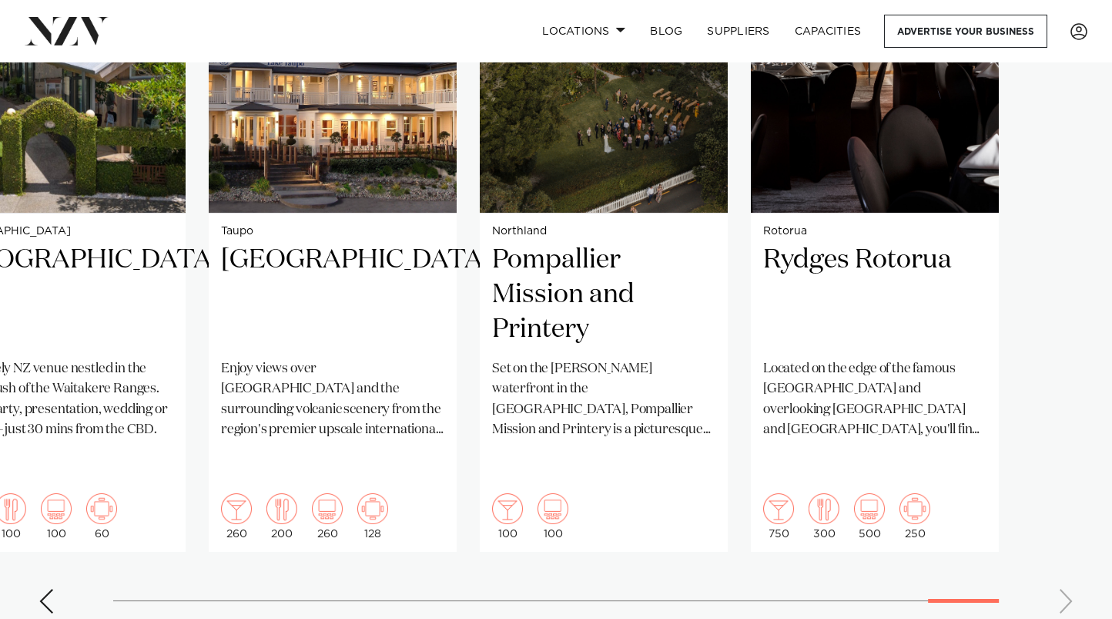
click at [1062, 558] on swiper-container "Auckland Settlers [GEOGRAPHIC_DATA] [GEOGRAPHIC_DATA] is one of [GEOGRAPHIC_DAT…" at bounding box center [556, 253] width 1112 height 746
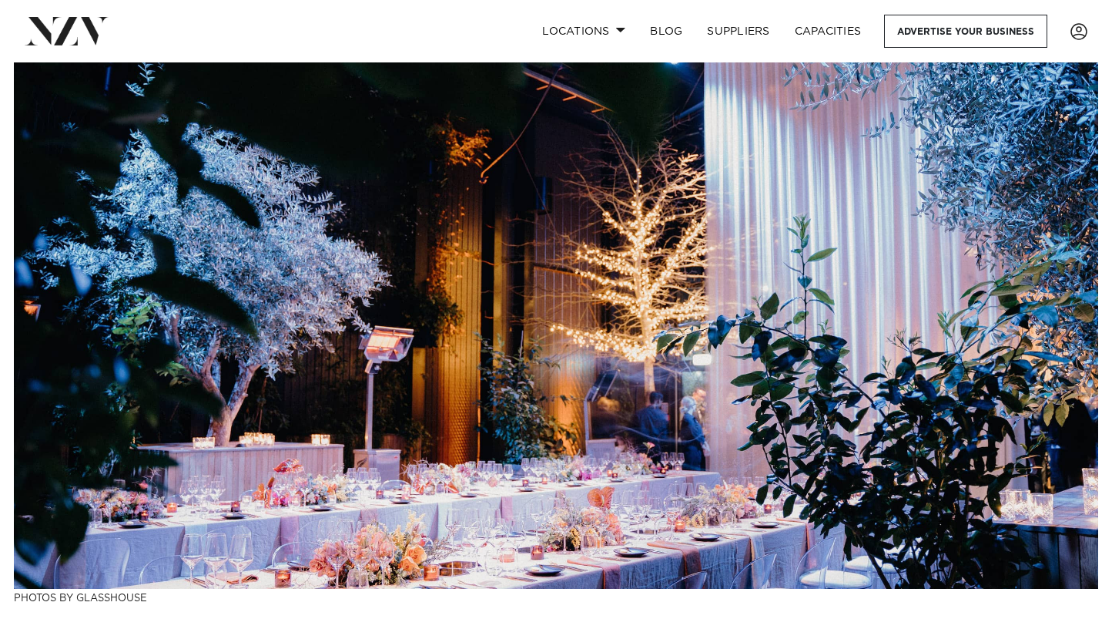
scroll to position [0, 0]
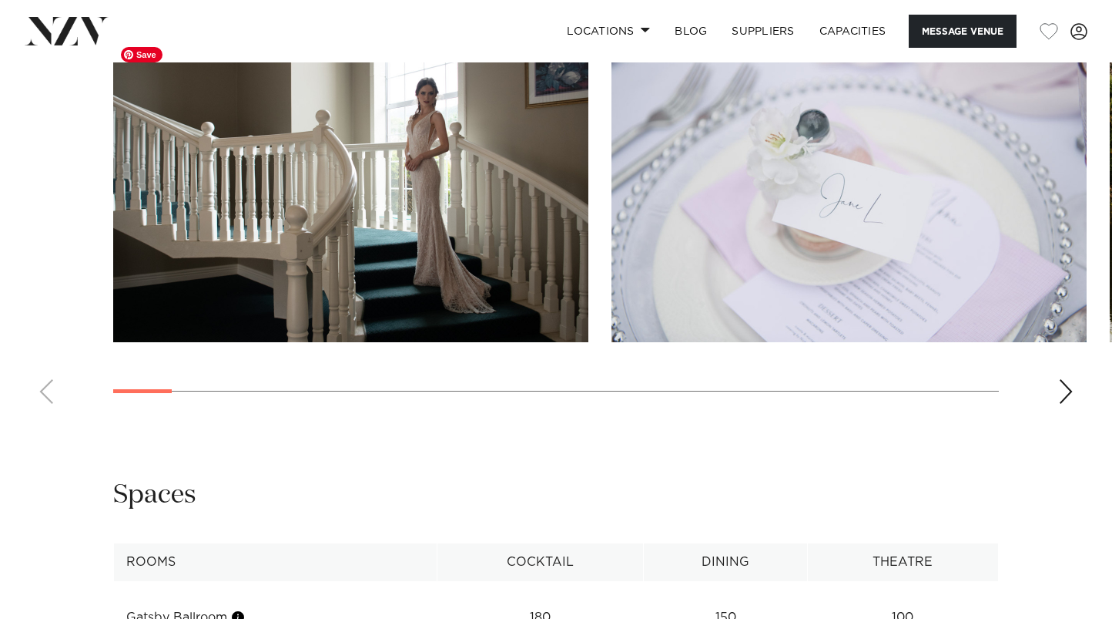
scroll to position [1546, 0]
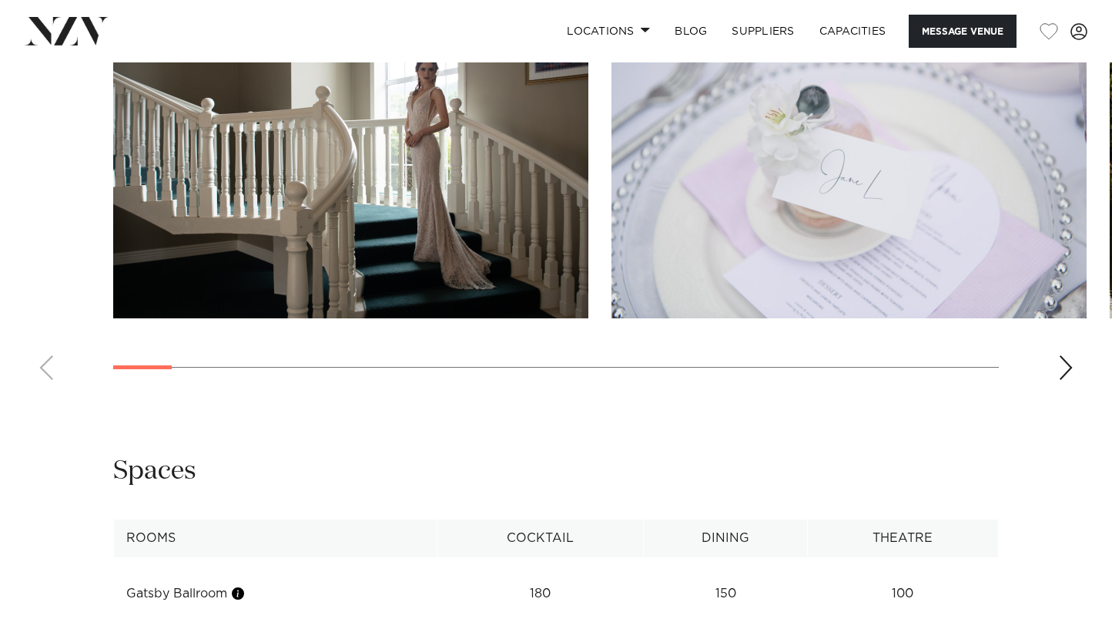
click at [1065, 380] on div "Next slide" at bounding box center [1065, 367] width 15 height 25
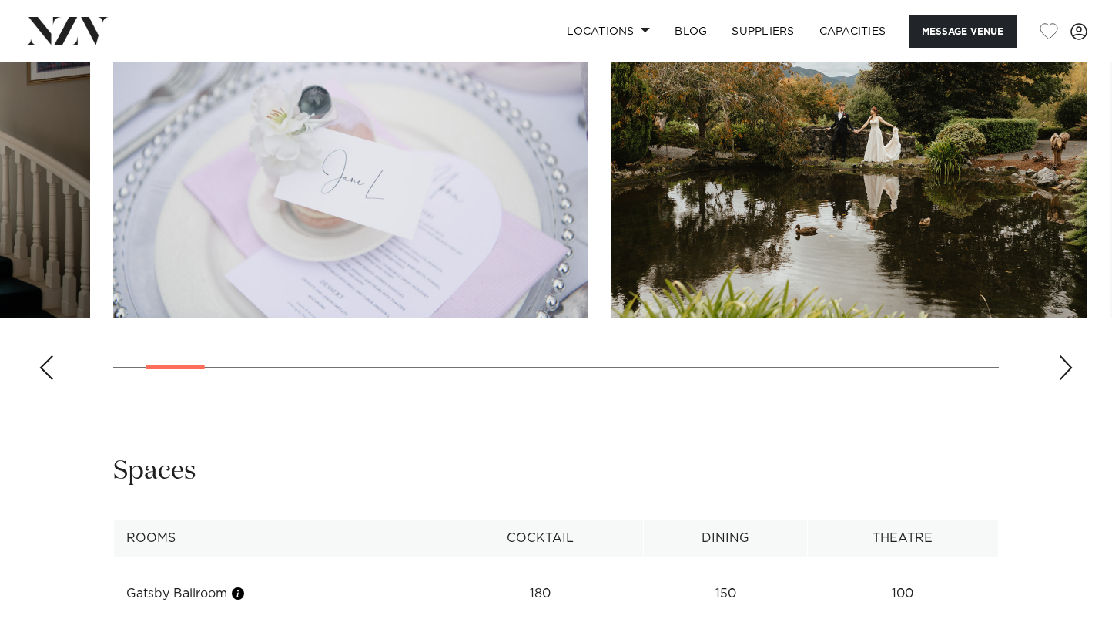
click at [1065, 380] on div "Next slide" at bounding box center [1065, 367] width 15 height 25
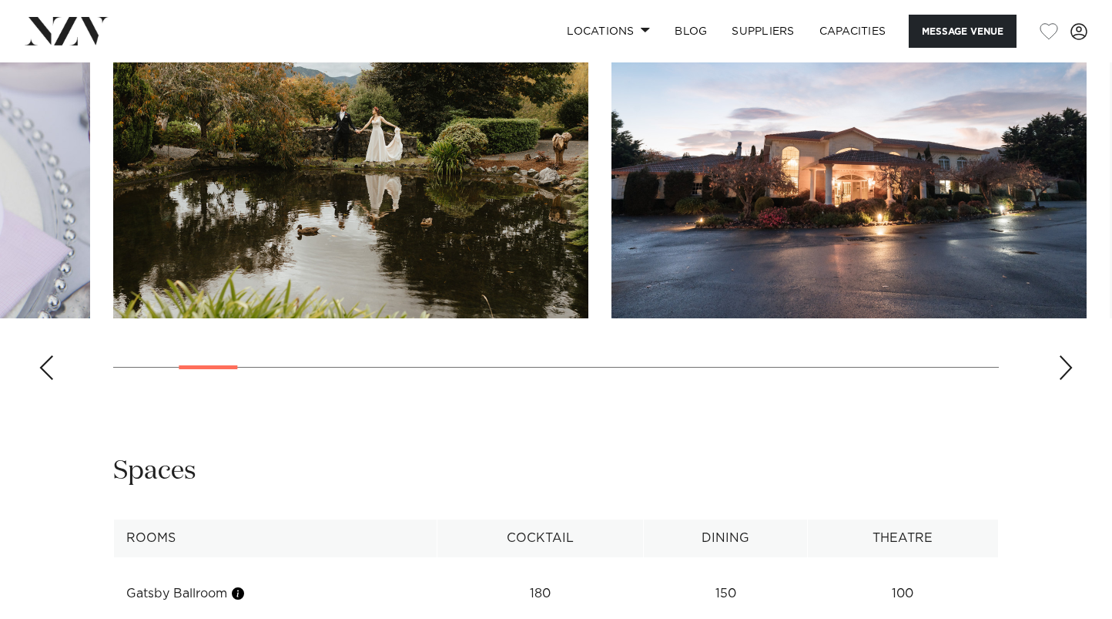
click at [1065, 380] on div "Next slide" at bounding box center [1065, 367] width 15 height 25
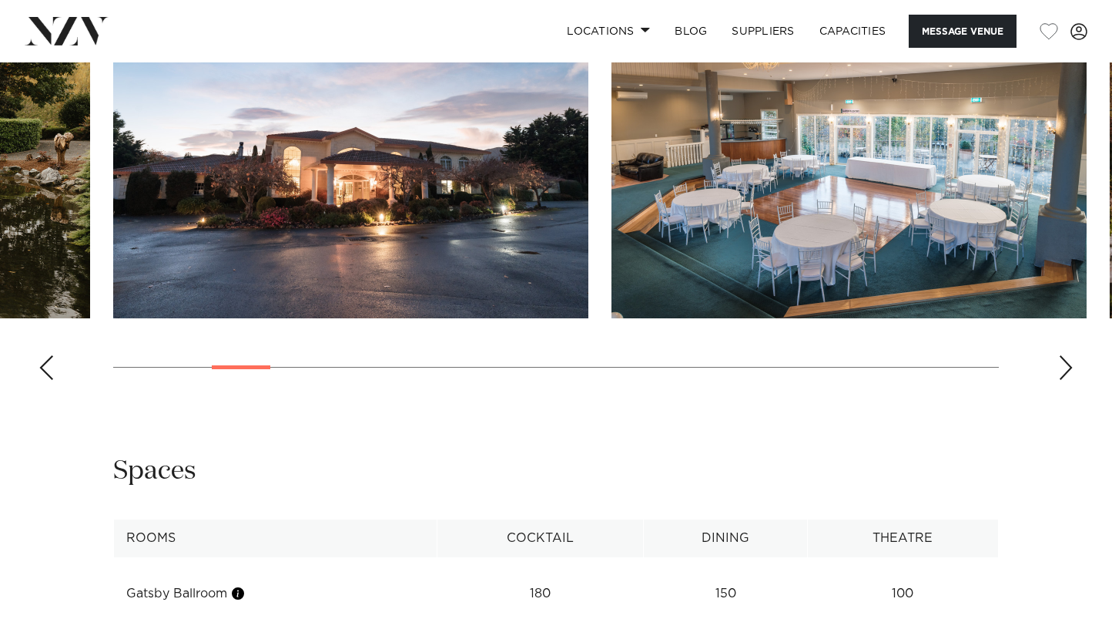
click at [1065, 380] on div "Next slide" at bounding box center [1065, 367] width 15 height 25
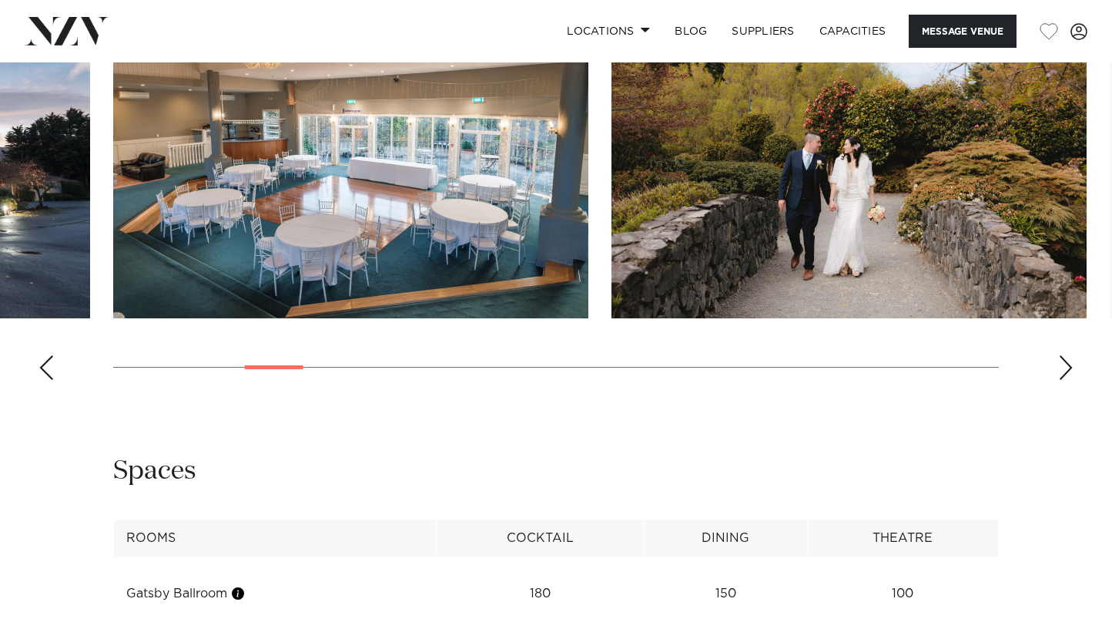
click at [1065, 380] on div "Next slide" at bounding box center [1065, 367] width 15 height 25
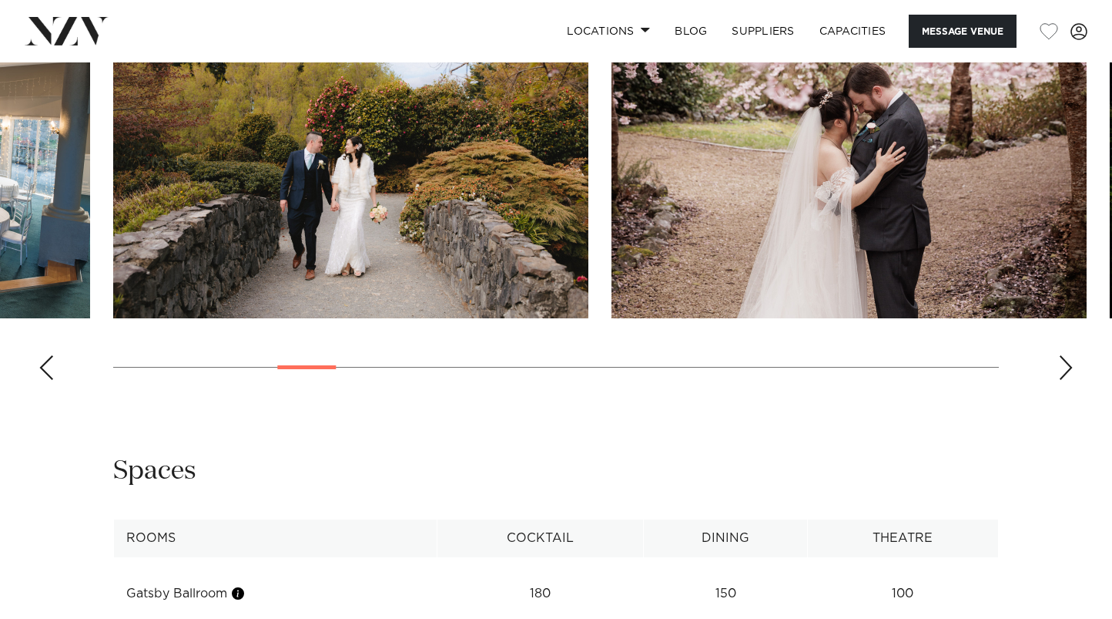
click at [45, 380] on div "Previous slide" at bounding box center [46, 367] width 15 height 25
